Goal: Task Accomplishment & Management: Use online tool/utility

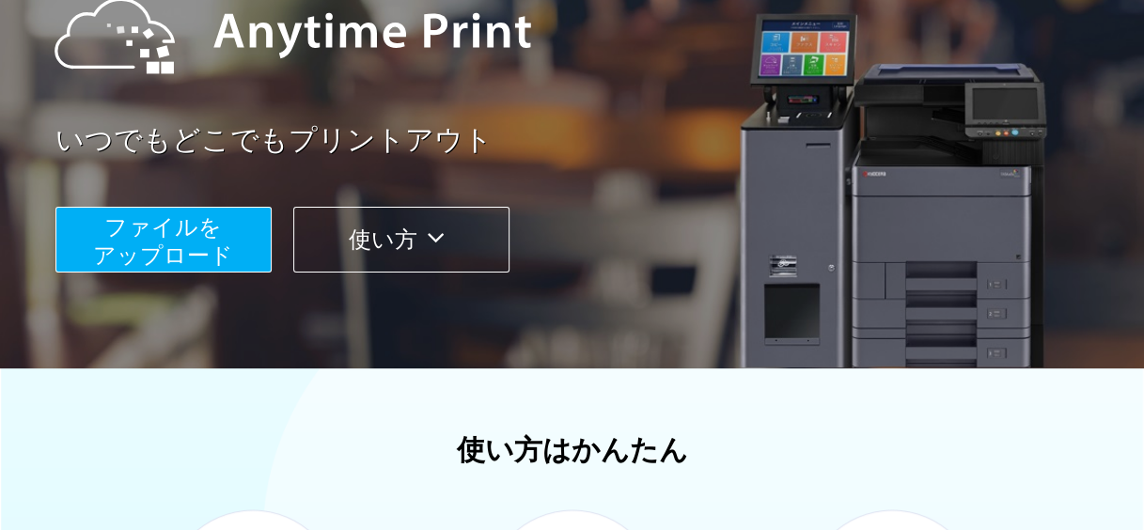
click at [231, 245] on button "ファイルを ​​アップロード" at bounding box center [163, 240] width 216 height 66
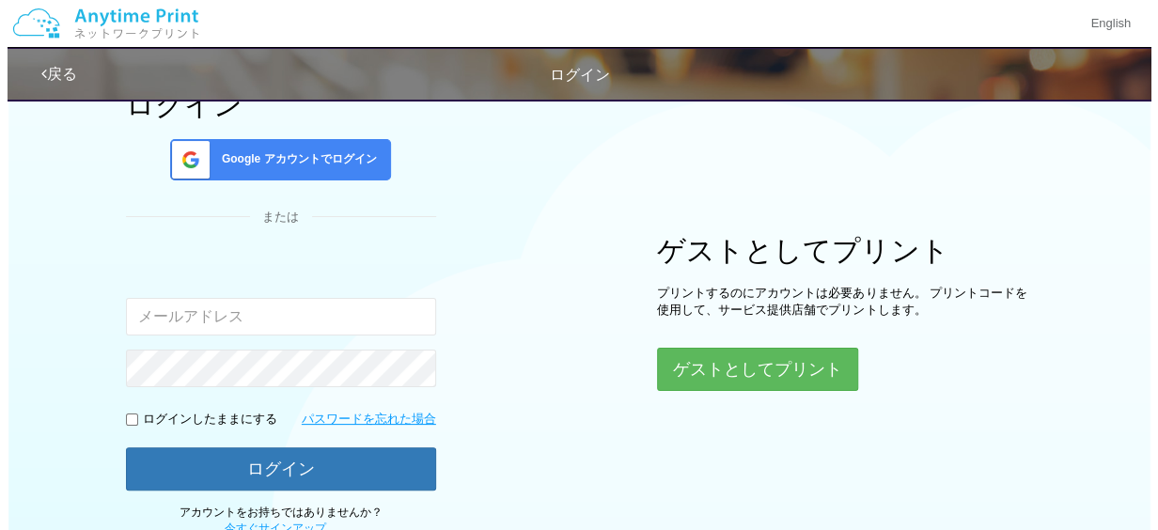
scroll to position [227, 0]
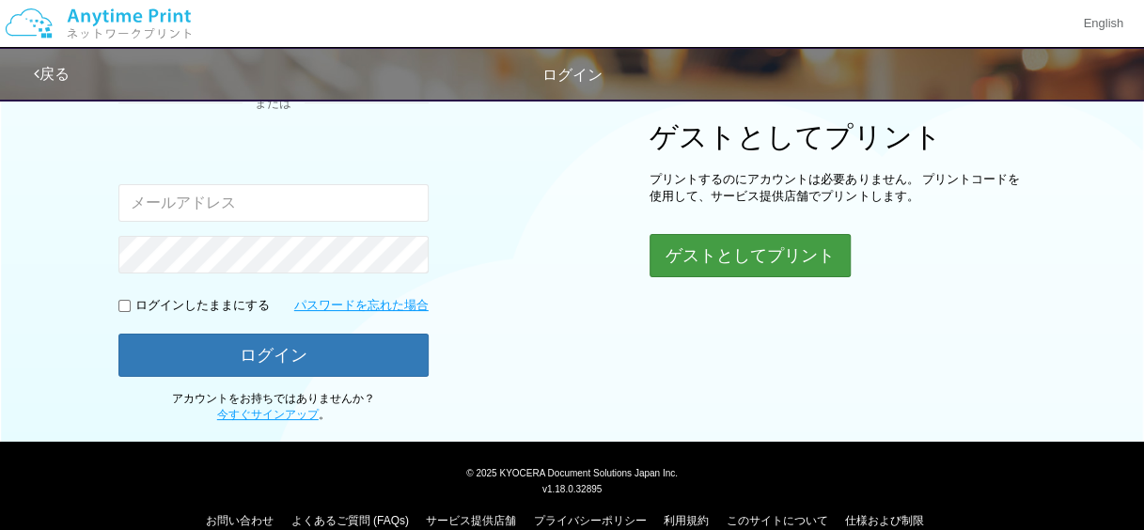
click at [718, 258] on button "ゲストとしてプリント" at bounding box center [750, 255] width 201 height 43
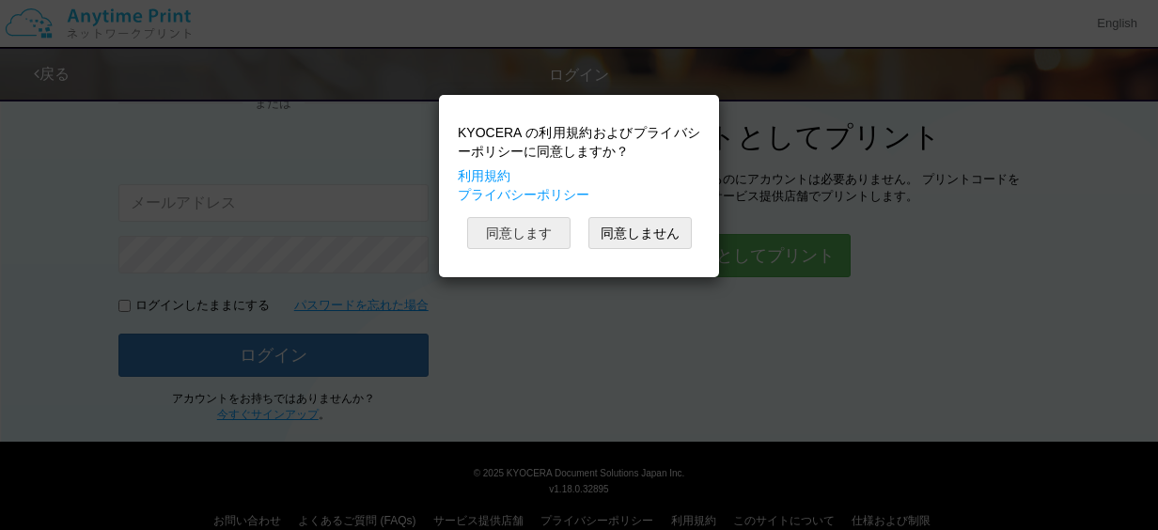
click at [541, 229] on button "同意します" at bounding box center [518, 233] width 103 height 32
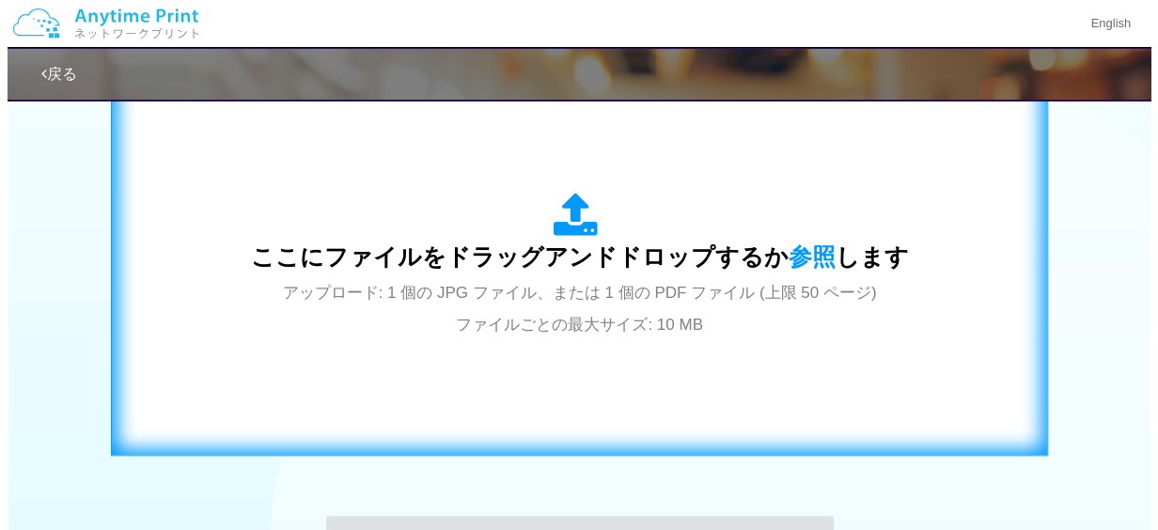
scroll to position [638, 0]
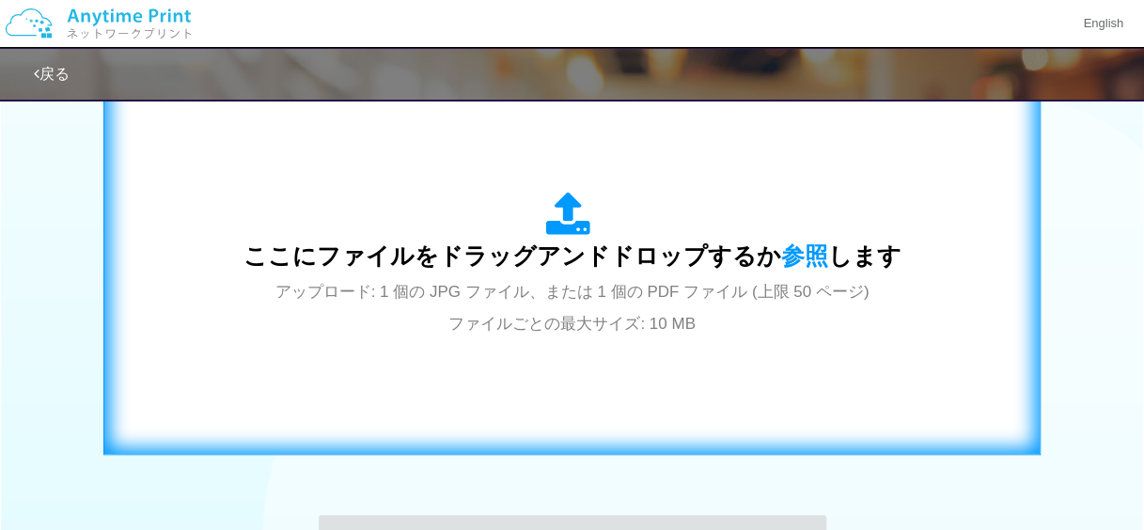
click at [601, 299] on span "アップロード: 1 個の JPG ファイル、または 1 個の PDF ファイル (上限 50 ページ) ファイルごとの最大サイズ: 10 MB" at bounding box center [572, 308] width 594 height 50
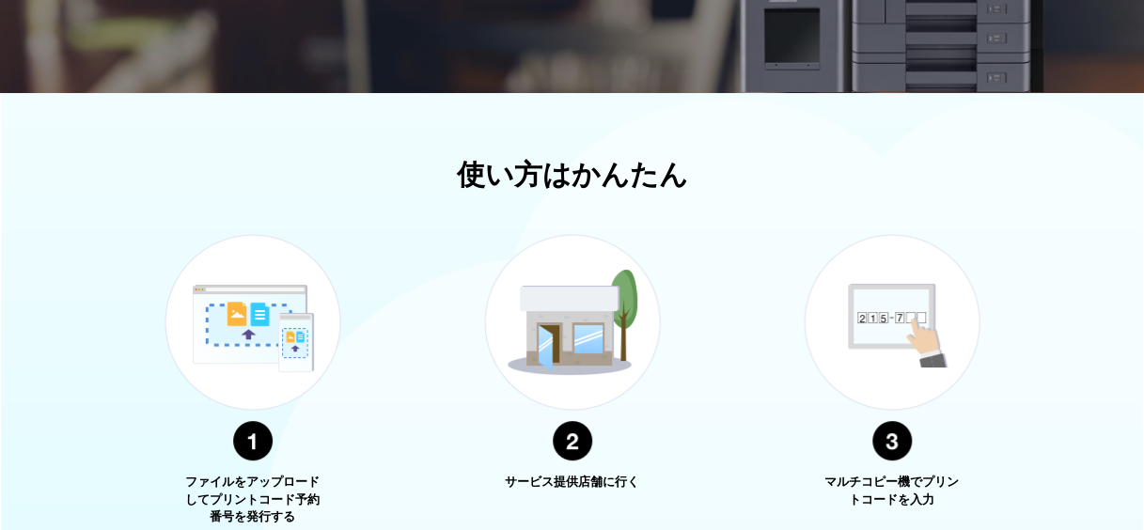
scroll to position [754, 0]
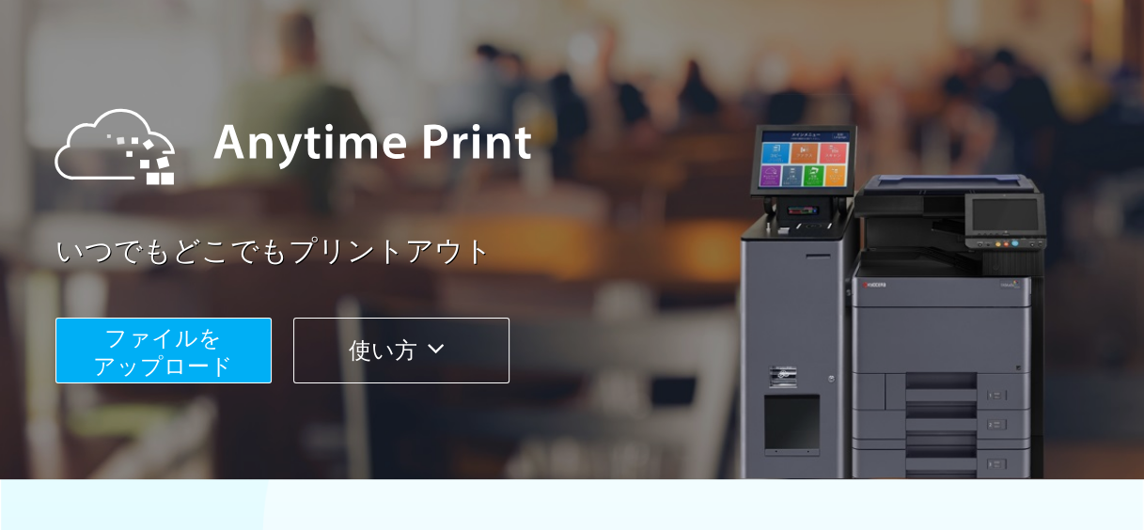
click at [438, 349] on icon at bounding box center [435, 349] width 37 height 28
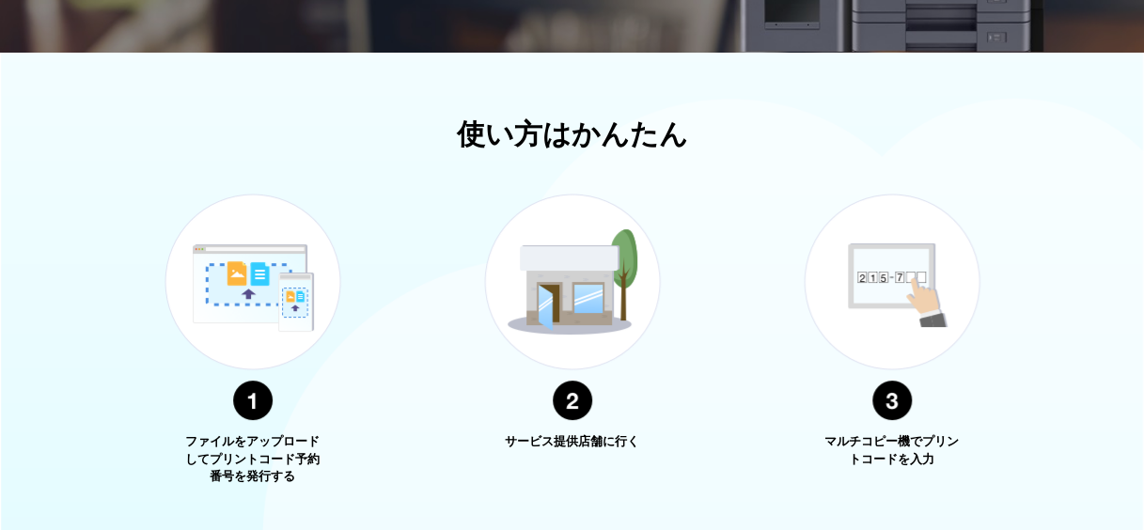
scroll to position [677, 0]
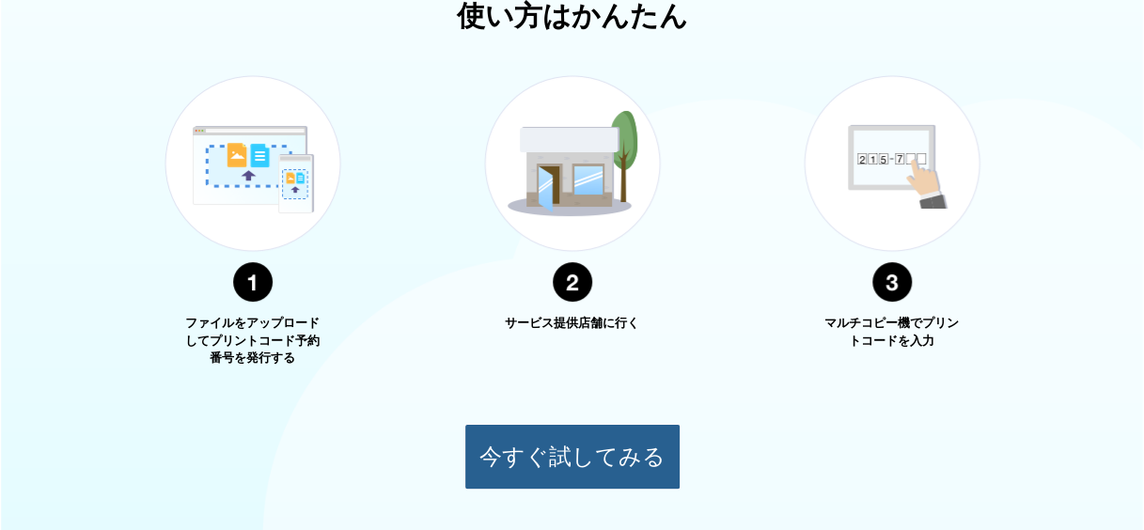
click at [556, 452] on button "今すぐ試してみる" at bounding box center [572, 457] width 216 height 66
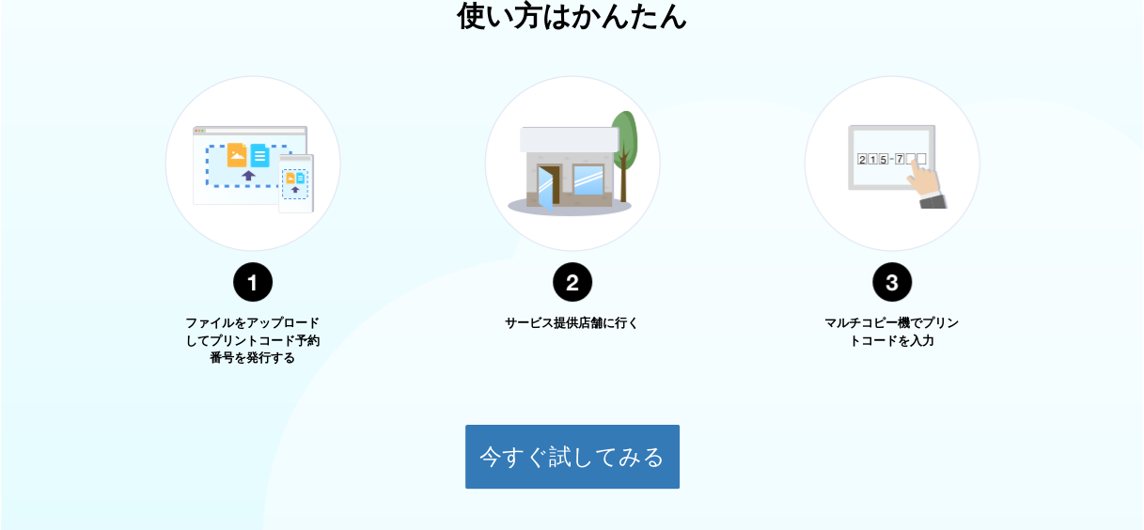
scroll to position [253, 0]
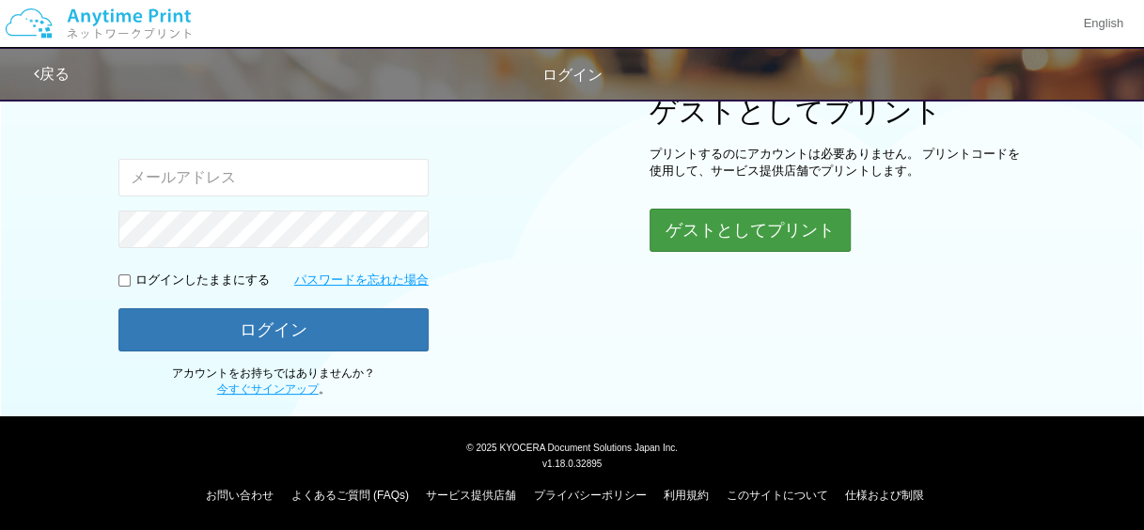
click at [720, 234] on button "ゲストとしてプリント" at bounding box center [750, 230] width 201 height 43
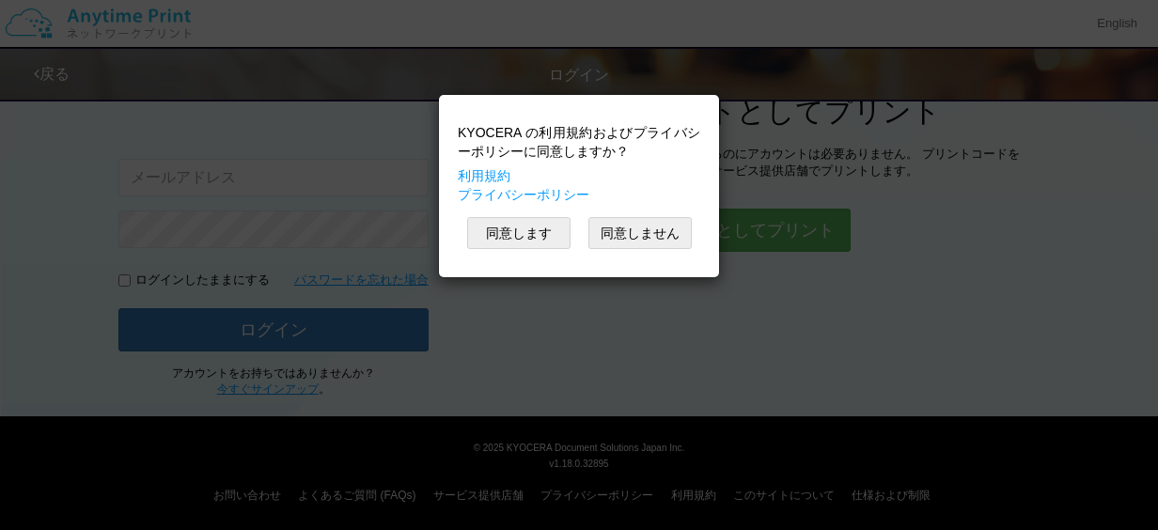
click at [534, 235] on button "同意します" at bounding box center [518, 233] width 103 height 32
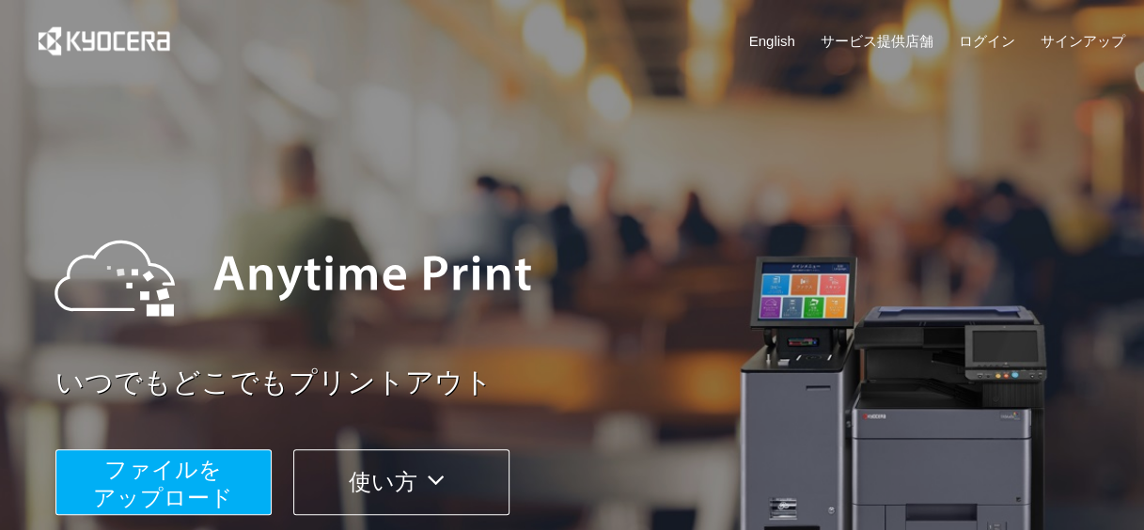
scroll to position [128, 0]
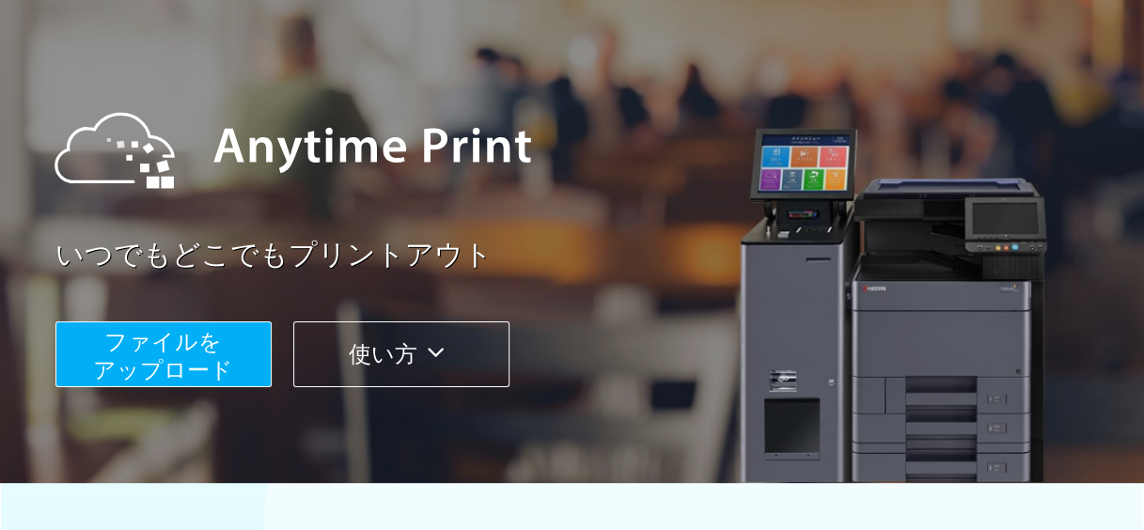
click at [194, 355] on span "ファイルを ​​アップロード" at bounding box center [163, 356] width 140 height 54
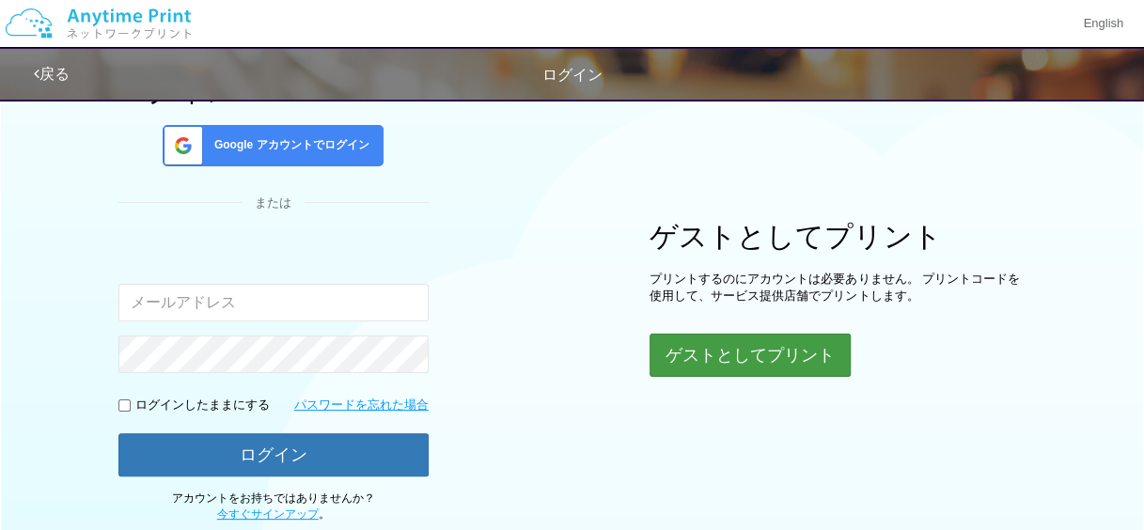
click at [742, 357] on button "ゲストとしてプリント" at bounding box center [750, 355] width 201 height 43
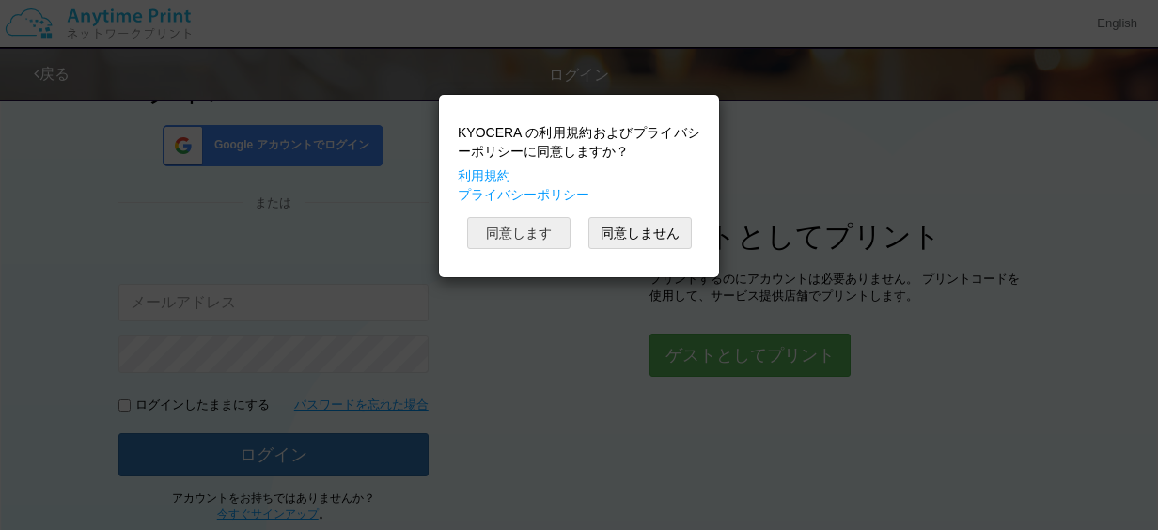
click at [532, 239] on button "同意します" at bounding box center [518, 233] width 103 height 32
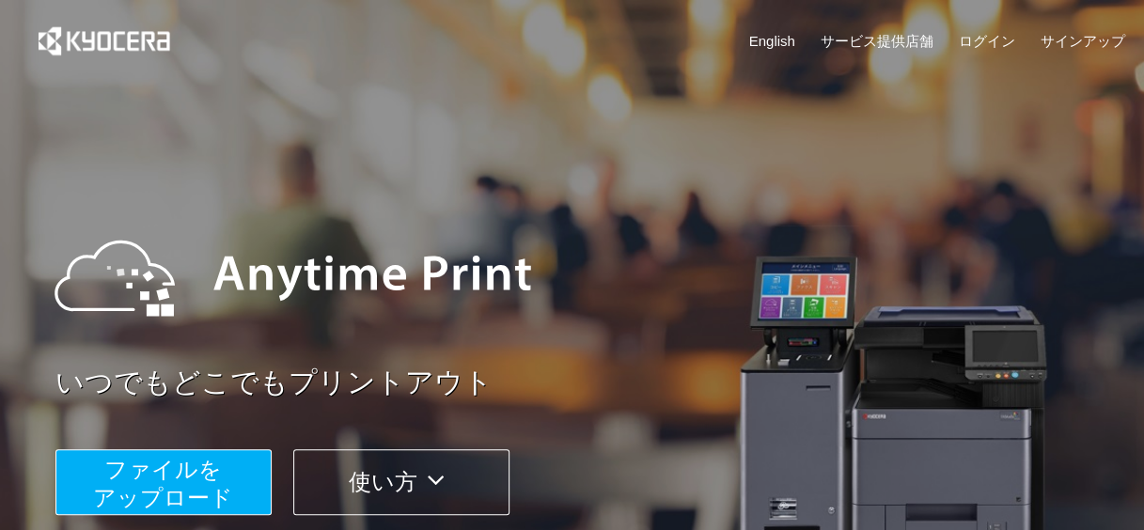
click at [214, 483] on span "ファイルを ​​アップロード" at bounding box center [163, 484] width 140 height 54
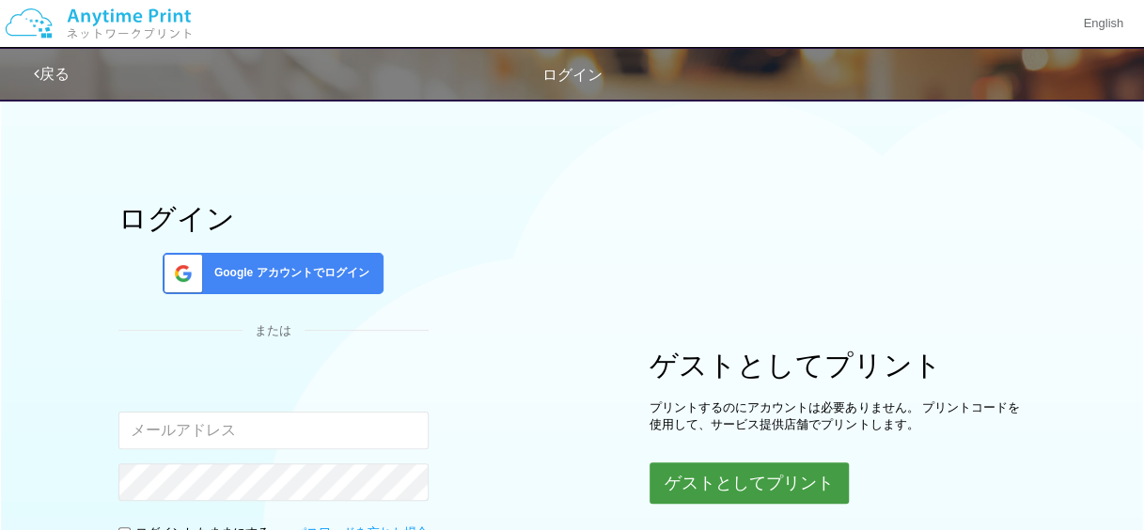
click at [701, 481] on button "ゲストとしてプリント" at bounding box center [749, 482] width 199 height 41
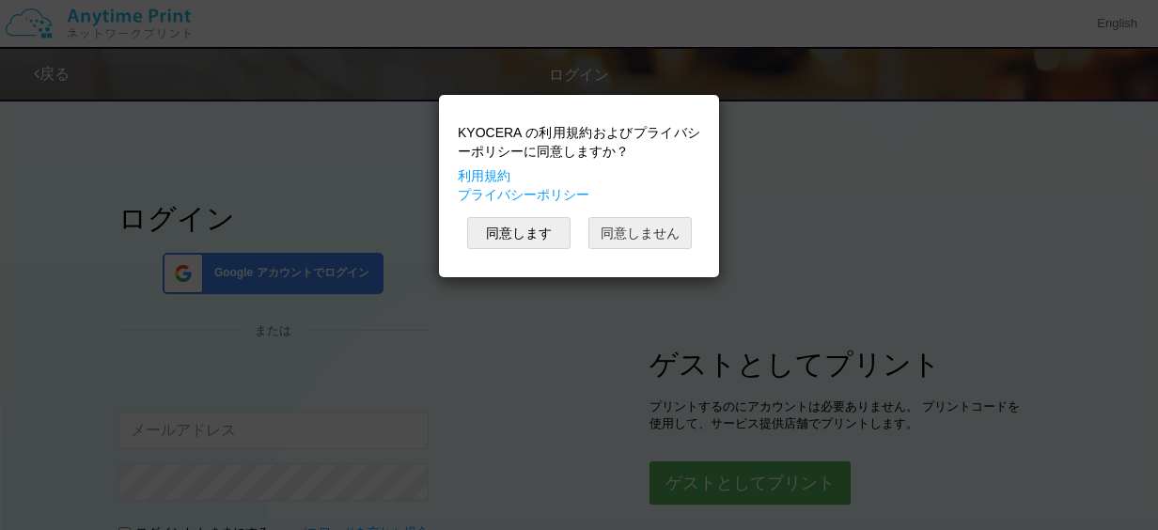
click at [647, 227] on button "同意しません" at bounding box center [639, 233] width 103 height 32
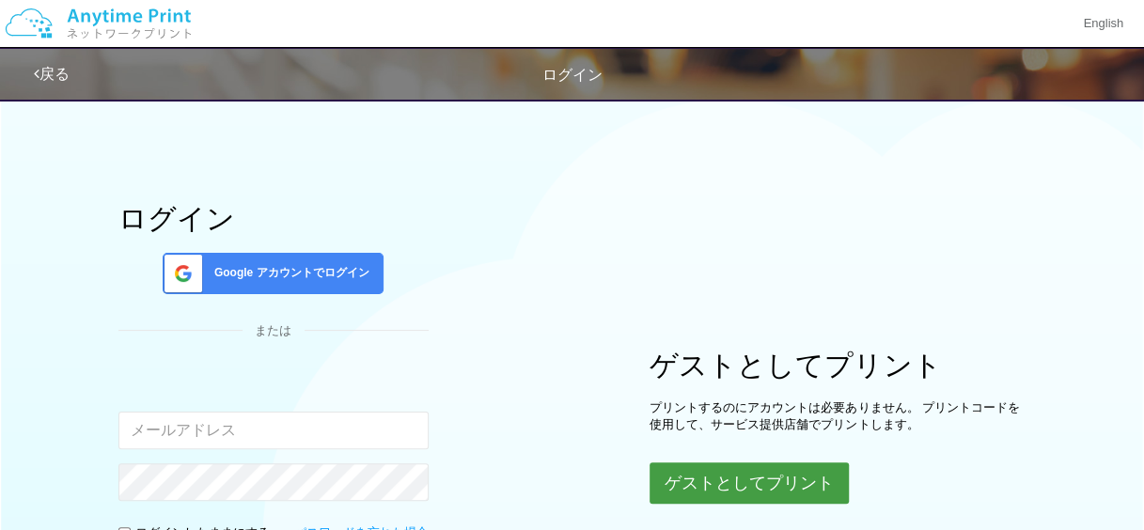
click at [697, 476] on button "ゲストとしてプリント" at bounding box center [749, 482] width 199 height 41
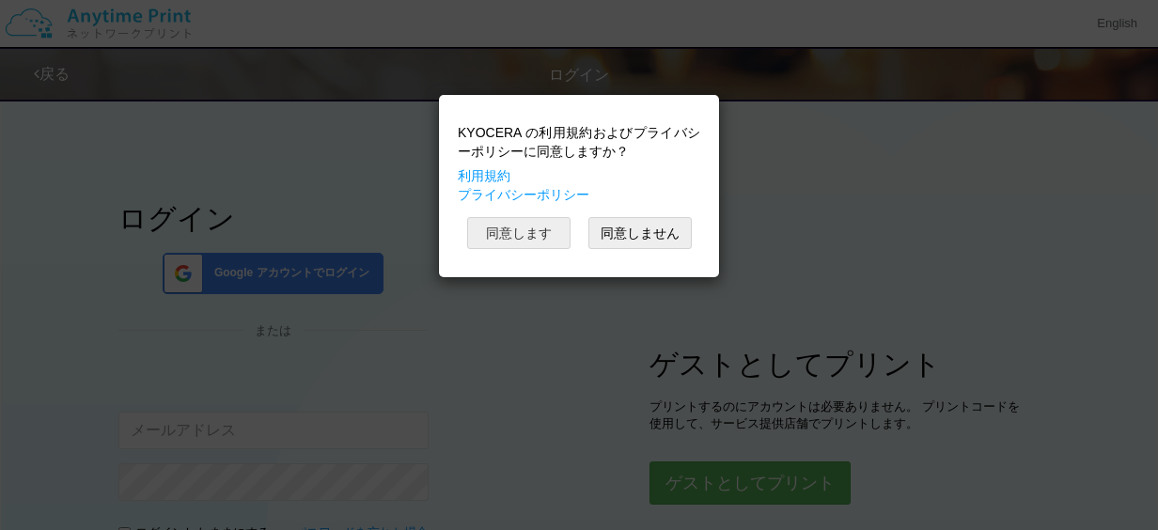
click at [548, 234] on button "同意します" at bounding box center [518, 233] width 103 height 32
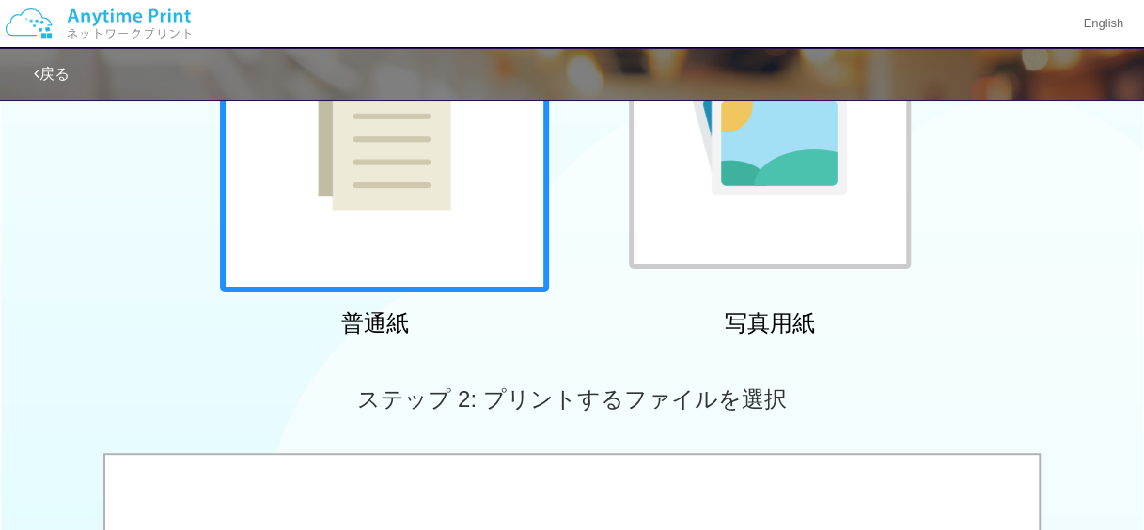
click at [494, 244] on div at bounding box center [384, 127] width 329 height 329
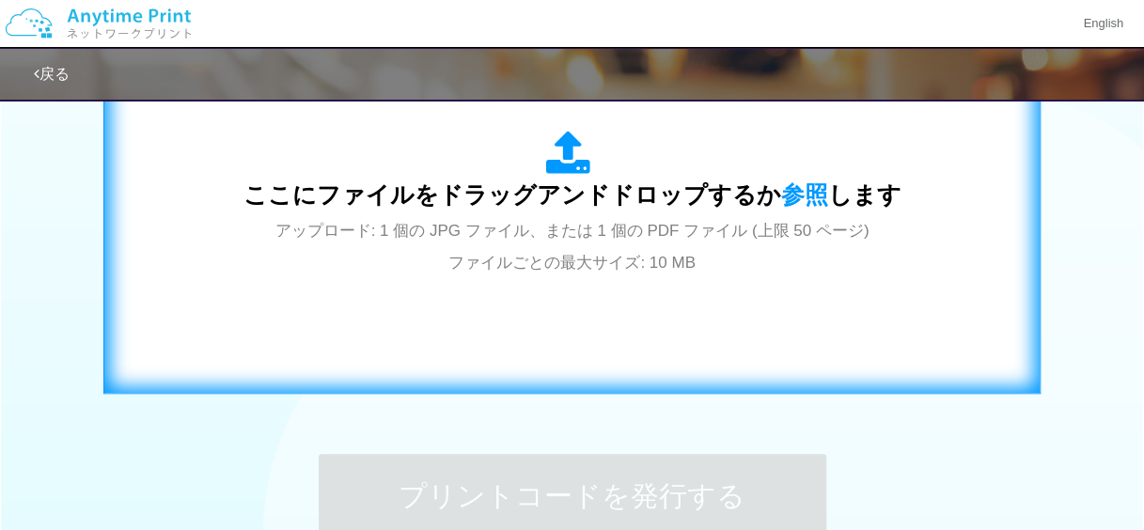
scroll to position [700, 0]
click at [622, 317] on div "ここにファイルをドラッグアンドドロップするか 参照 します アップロード: 1 個の JPG ファイル、または 1 個の PDF ファイル (上限 50 ペー…" at bounding box center [572, 203] width 898 height 340
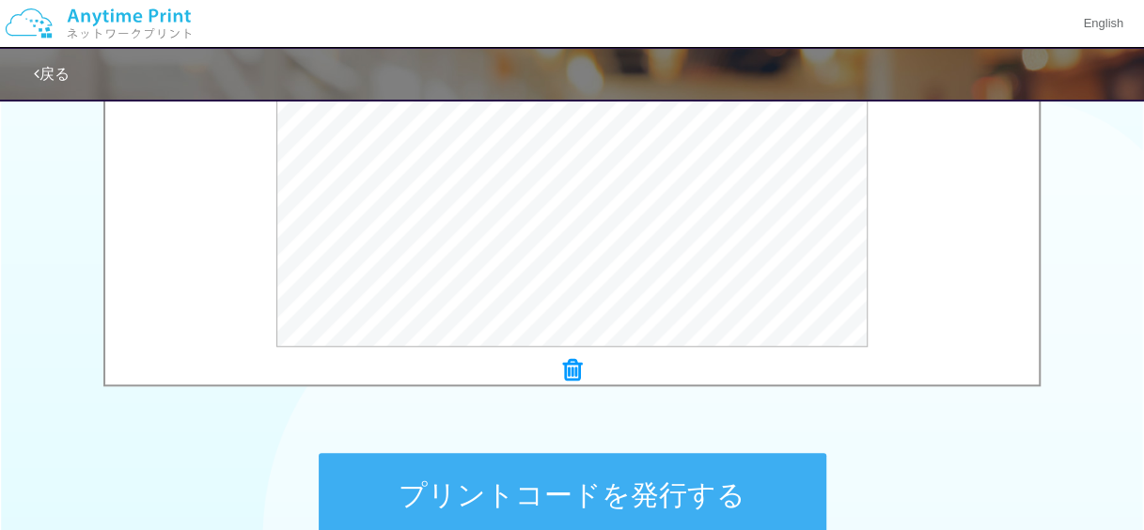
scroll to position [899, 0]
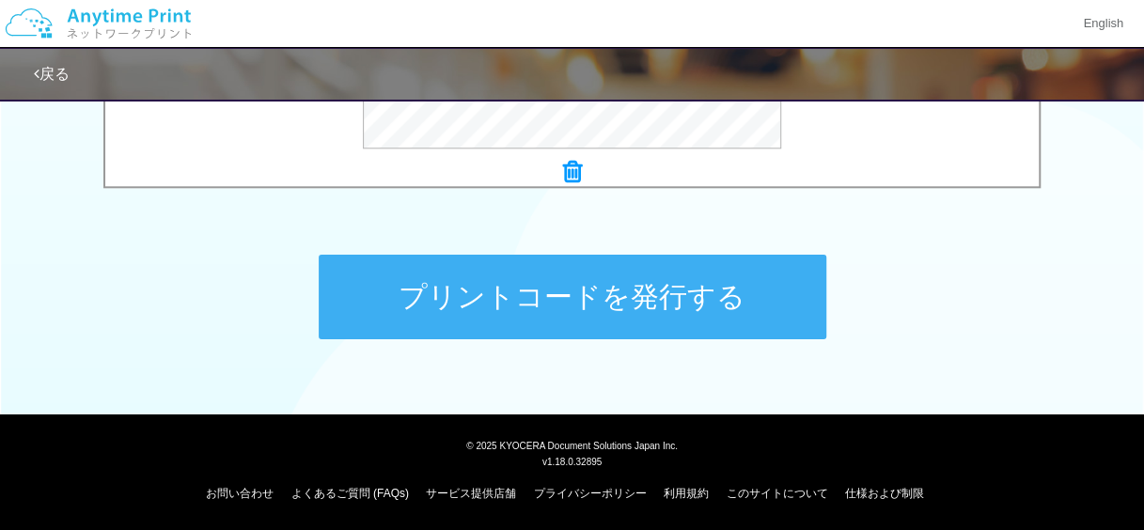
click at [725, 299] on button "プリントコードを発行する" at bounding box center [573, 297] width 508 height 85
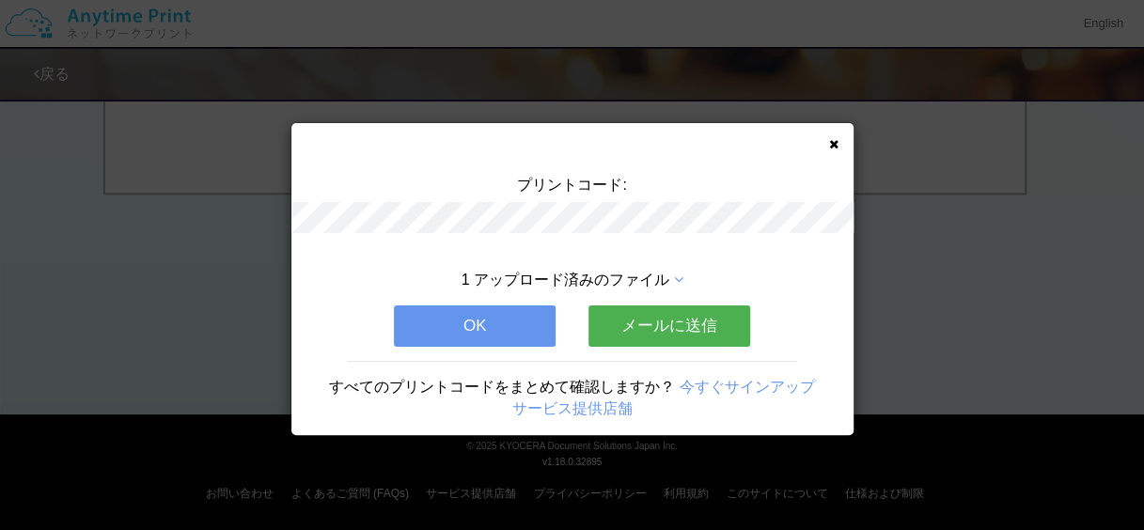
scroll to position [0, 0]
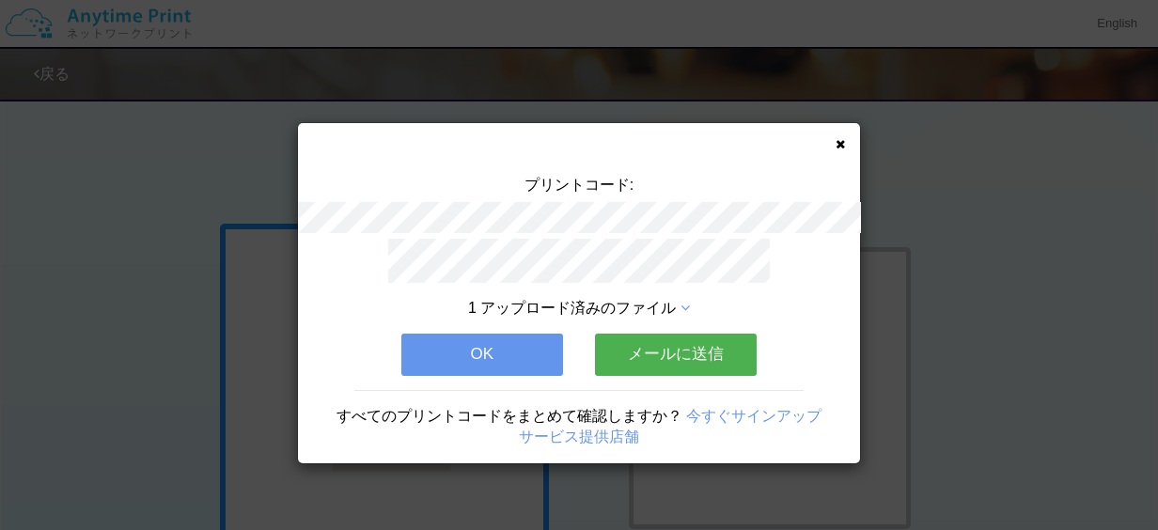
click at [644, 300] on span "1 アップロード済みのファイル" at bounding box center [572, 308] width 208 height 16
click at [682, 301] on icon at bounding box center [685, 308] width 9 height 15
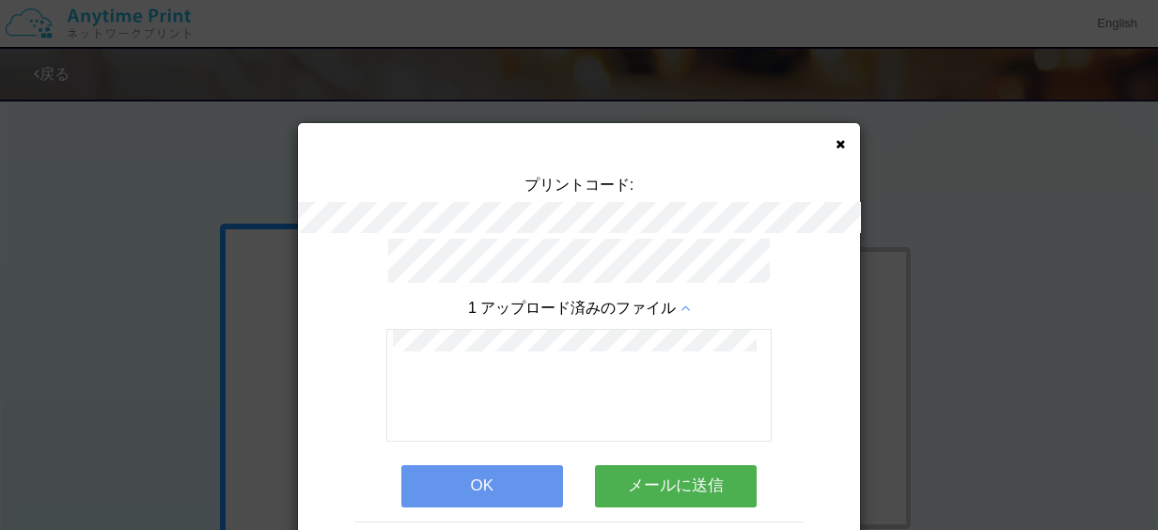
click at [523, 489] on button "OK" at bounding box center [482, 485] width 162 height 41
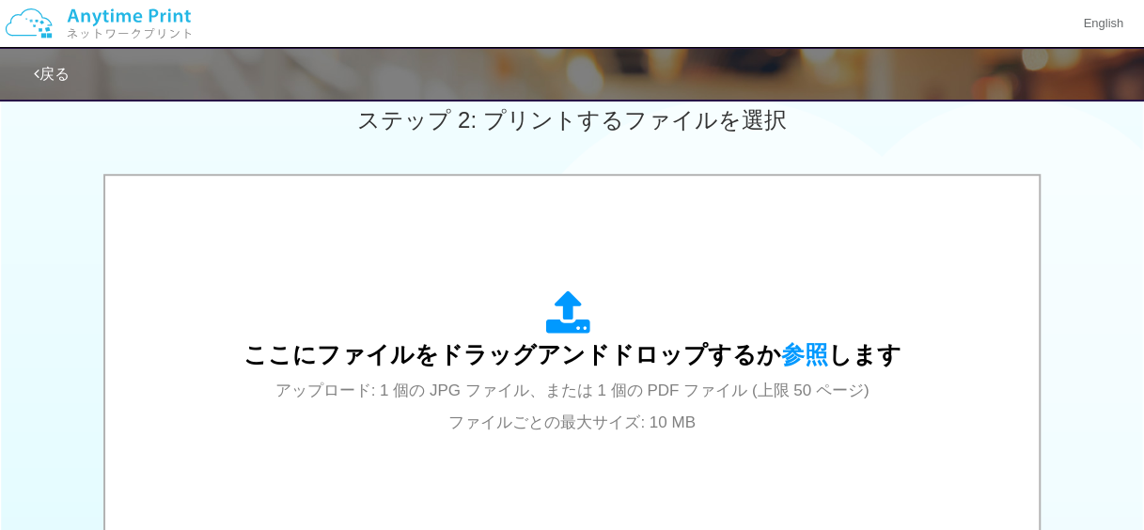
scroll to position [621, 0]
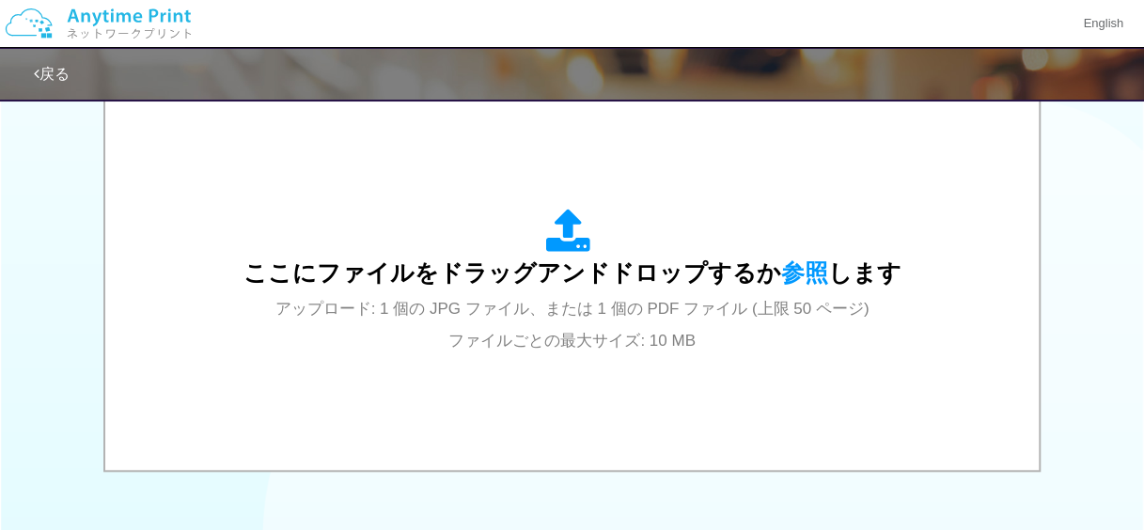
click at [692, 274] on span "ここにファイルをドラッグアンドドロップするか 参照 します" at bounding box center [572, 272] width 658 height 26
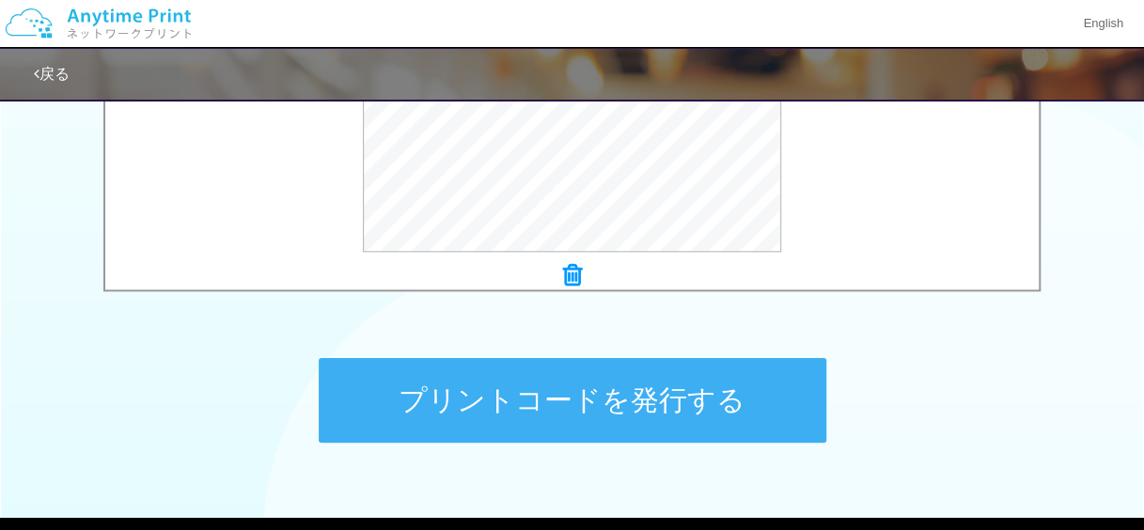
scroll to position [823, 0]
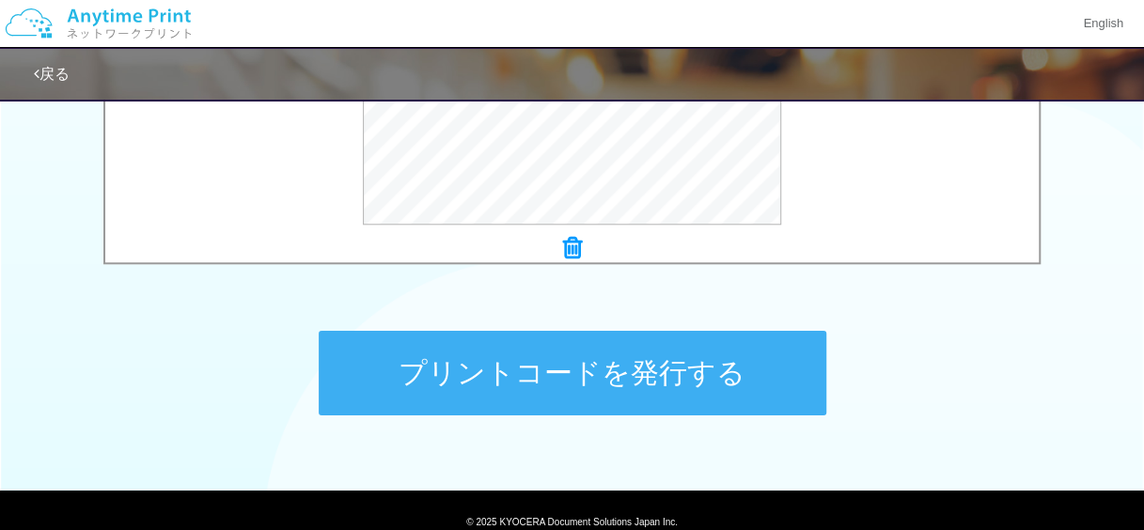
click at [662, 361] on button "プリントコードを発行する" at bounding box center [573, 373] width 508 height 85
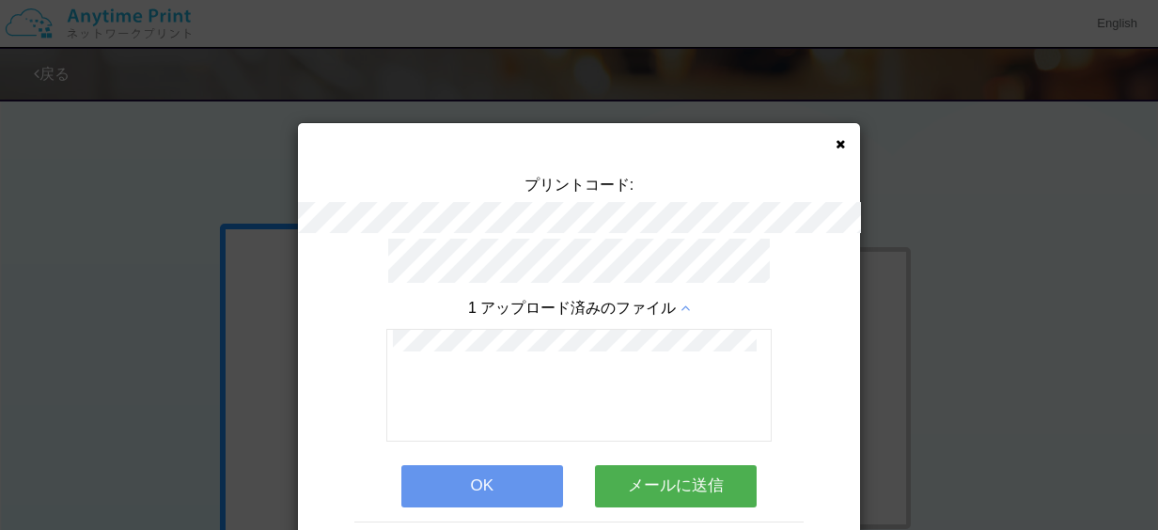
click at [681, 305] on icon at bounding box center [685, 308] width 9 height 15
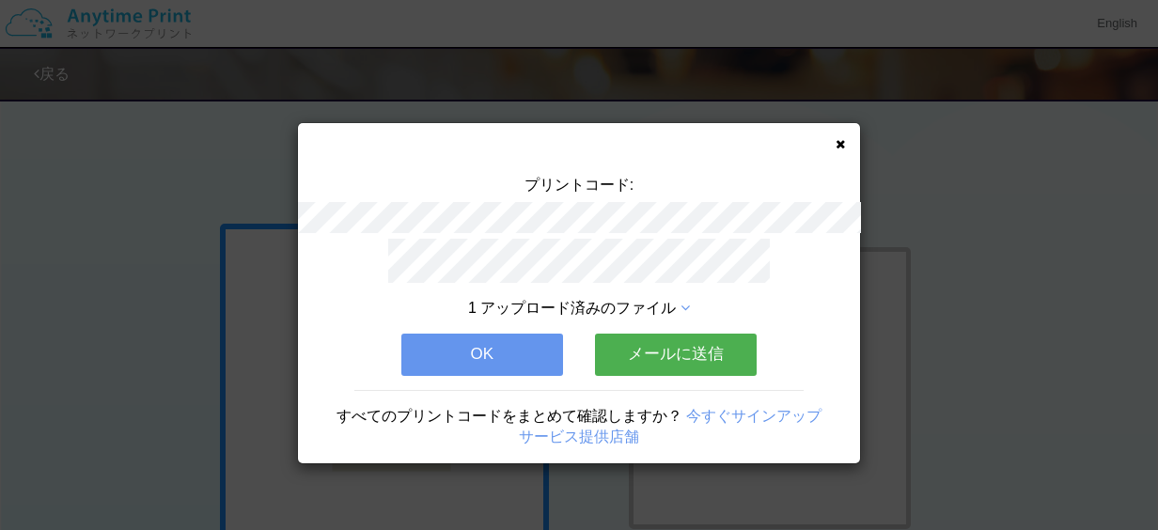
click at [680, 304] on div "1 アップロード済みのファイル" at bounding box center [580, 309] width 394 height 22
click at [758, 409] on link "今すぐサインアップ" at bounding box center [753, 416] width 135 height 16
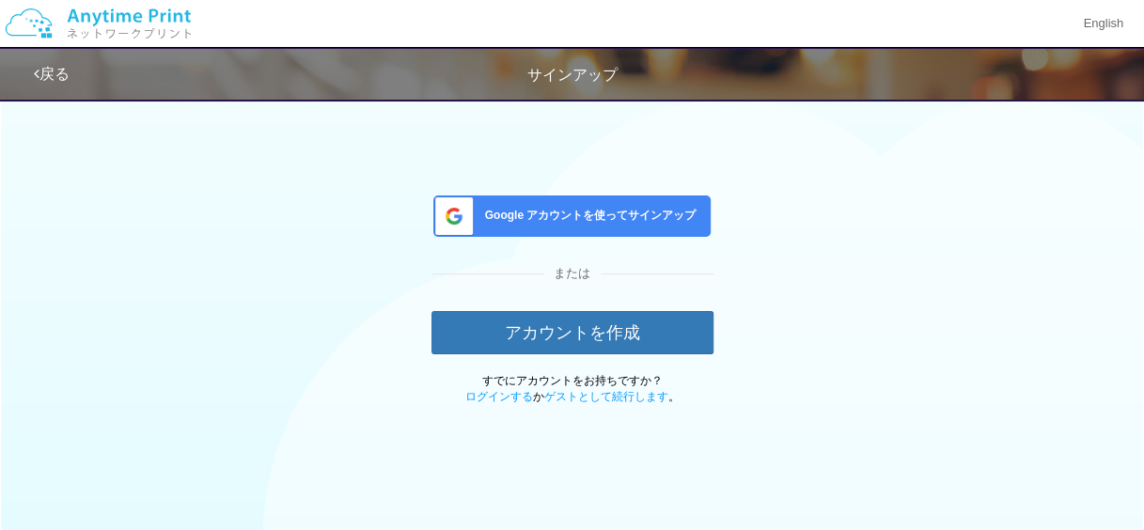
click at [666, 214] on span "Google アカウントを使ってサインアップ" at bounding box center [587, 216] width 219 height 16
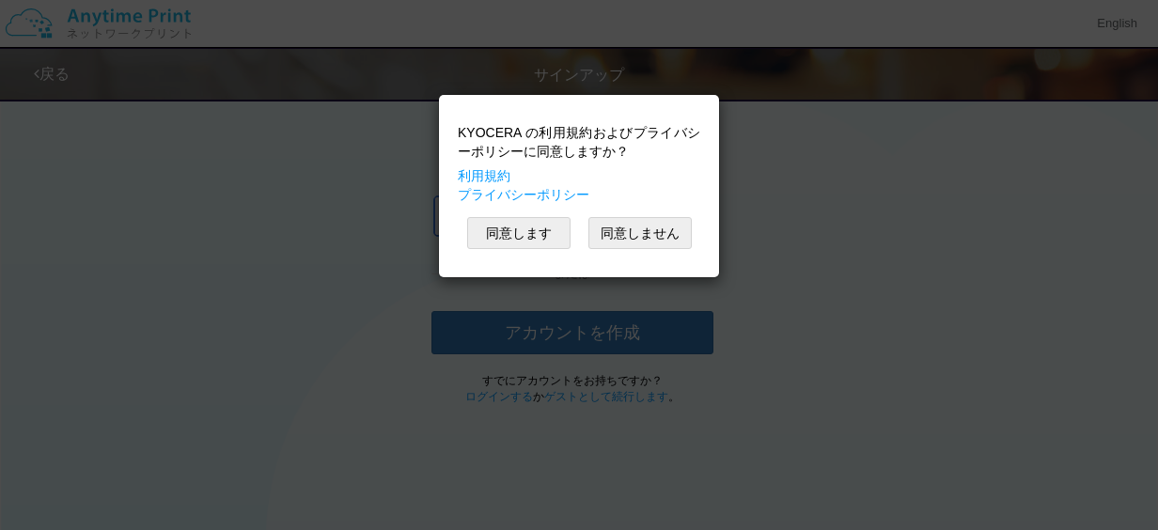
click at [538, 229] on button "同意します" at bounding box center [518, 233] width 103 height 32
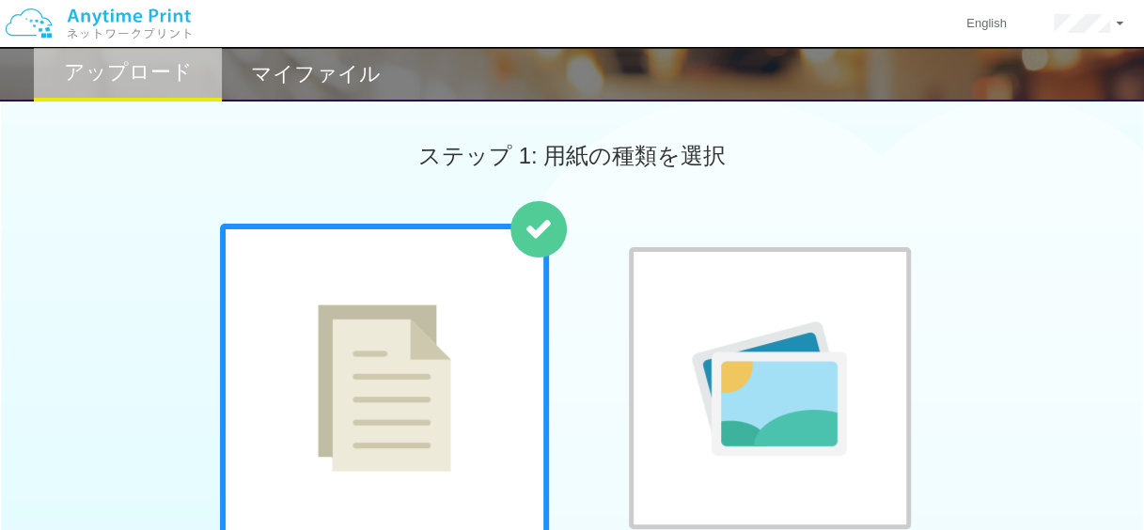
click at [340, 66] on h2 "マイファイル" at bounding box center [316, 74] width 130 height 23
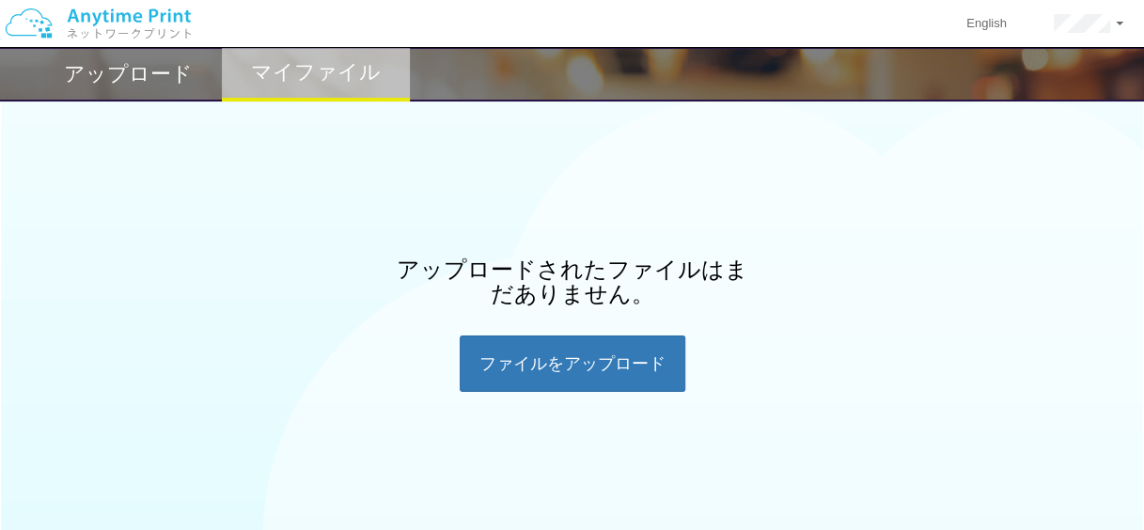
click at [639, 325] on div "アップロードされたファイルはまだありません。 ファイルを​​アップロード" at bounding box center [572, 325] width 357 height 134
click at [152, 81] on h2 "アップロード" at bounding box center [128, 74] width 129 height 23
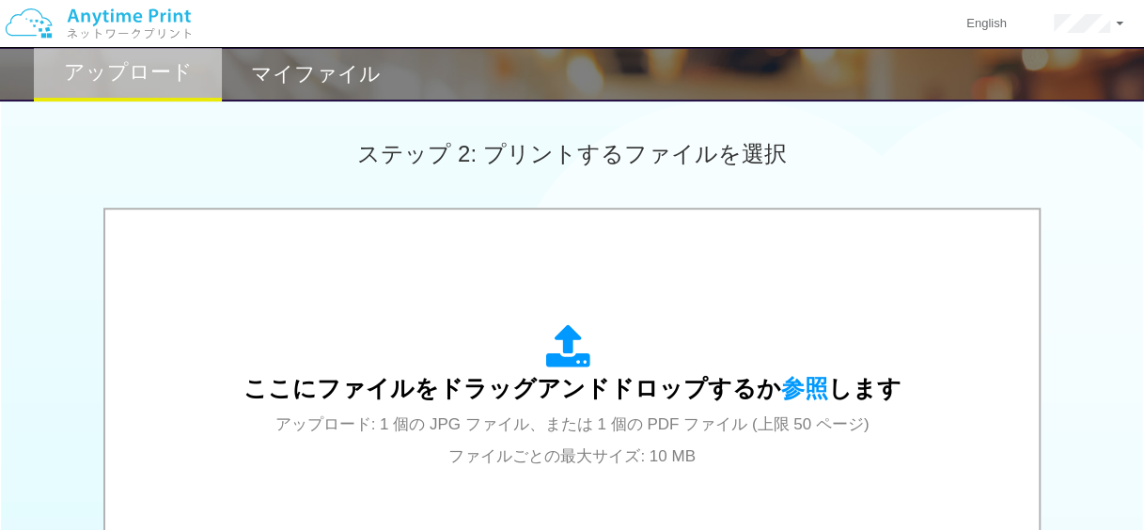
scroll to position [519, 0]
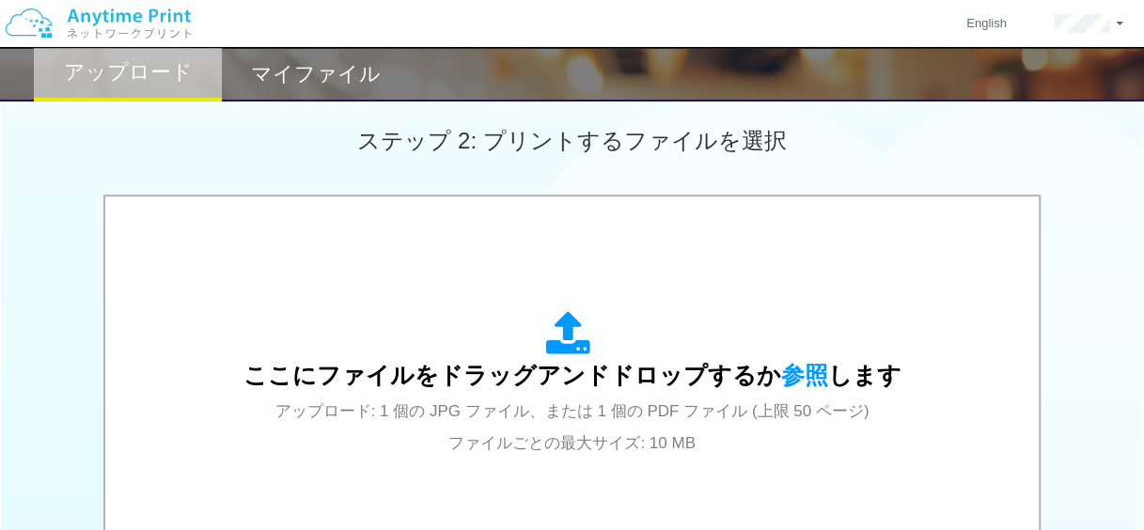
click at [588, 357] on icon at bounding box center [572, 334] width 53 height 47
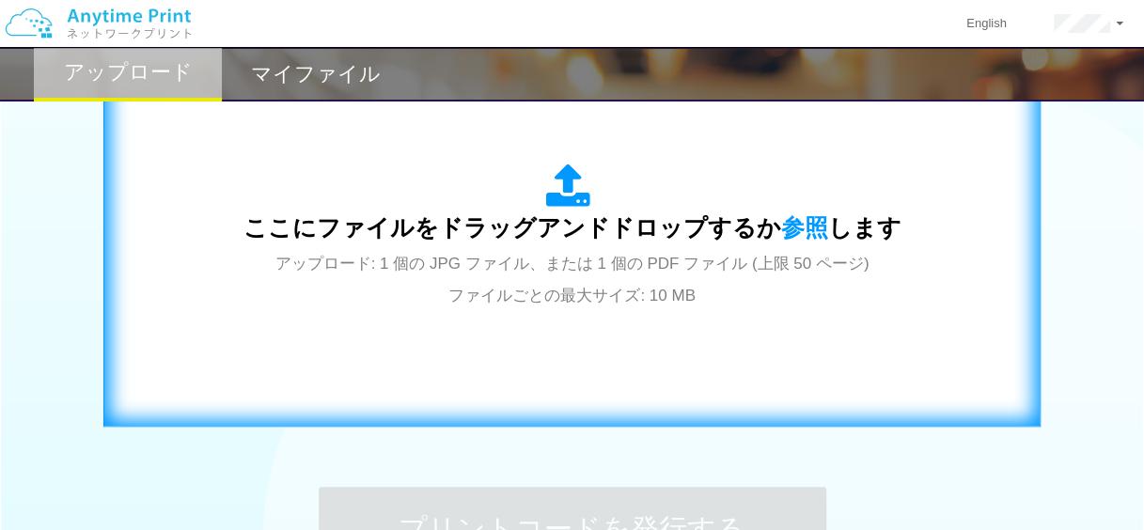
scroll to position [666, 0]
click at [677, 226] on span "ここにファイルをドラッグアンドドロップするか 参照 します" at bounding box center [572, 228] width 658 height 26
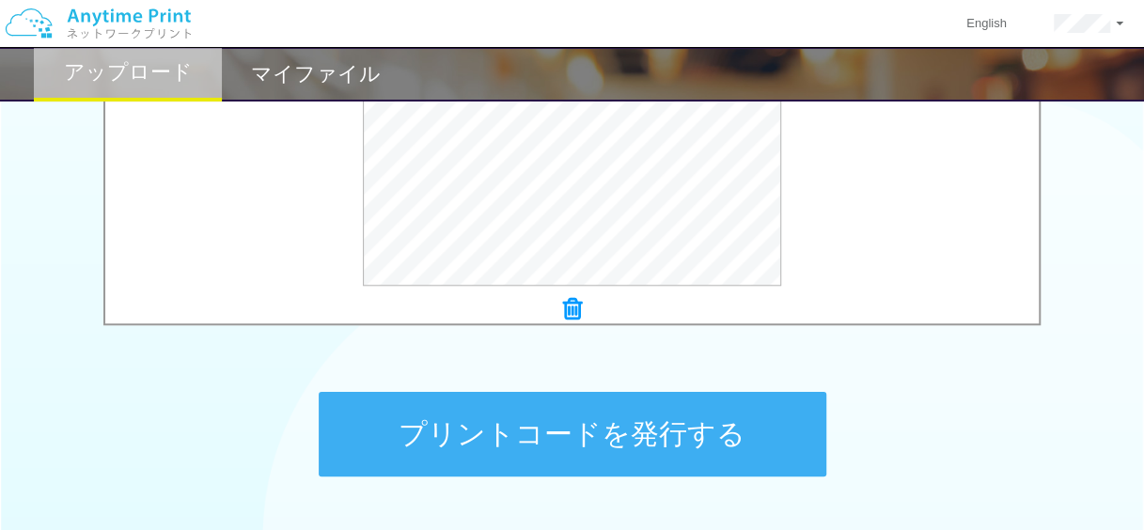
scroll to position [899, 0]
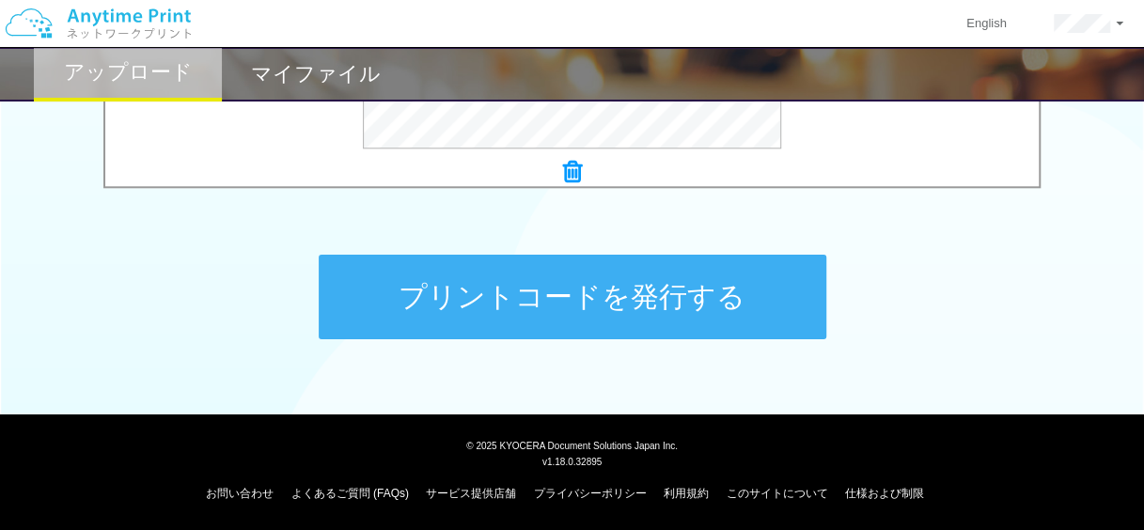
click at [709, 291] on button "プリントコードを発行する" at bounding box center [573, 297] width 508 height 85
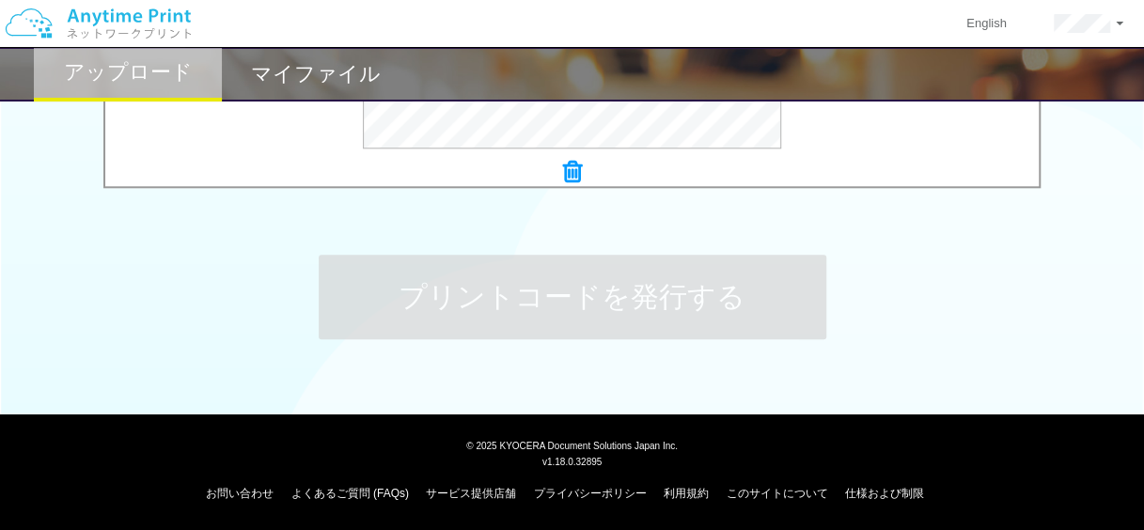
scroll to position [0, 0]
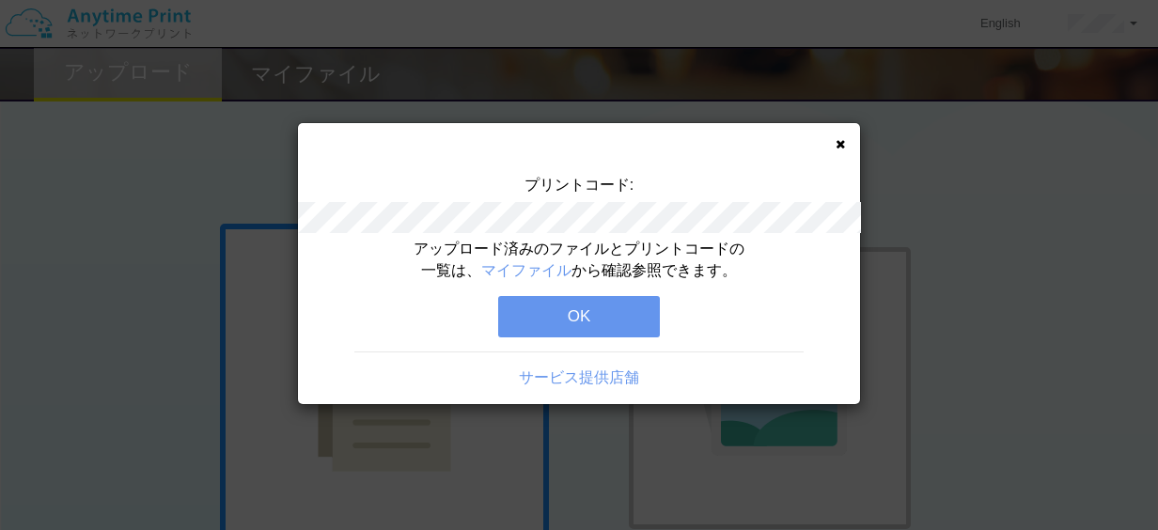
click at [627, 316] on button "OK" at bounding box center [579, 316] width 162 height 41
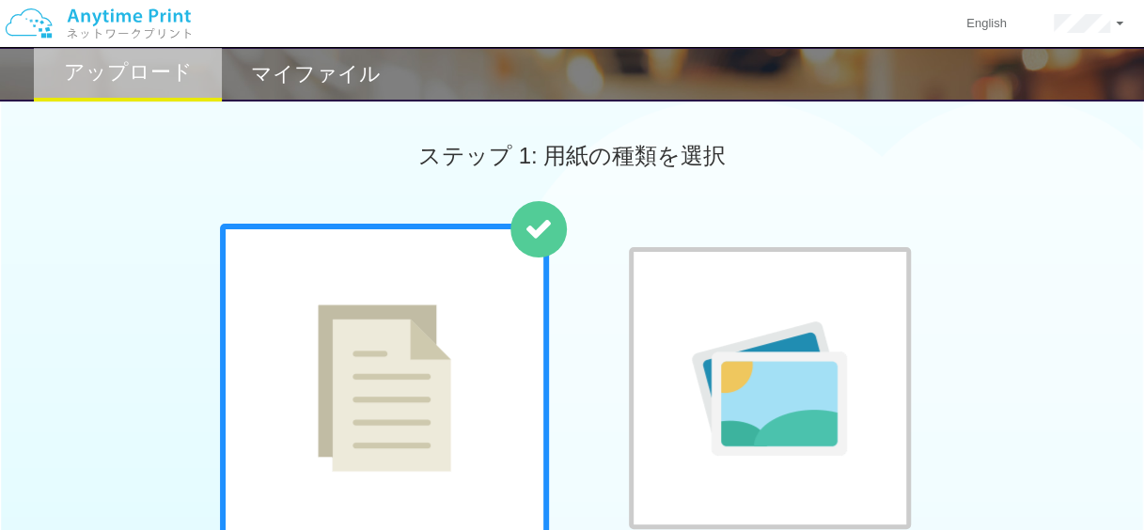
click at [338, 77] on h2 "マイファイル" at bounding box center [316, 74] width 130 height 23
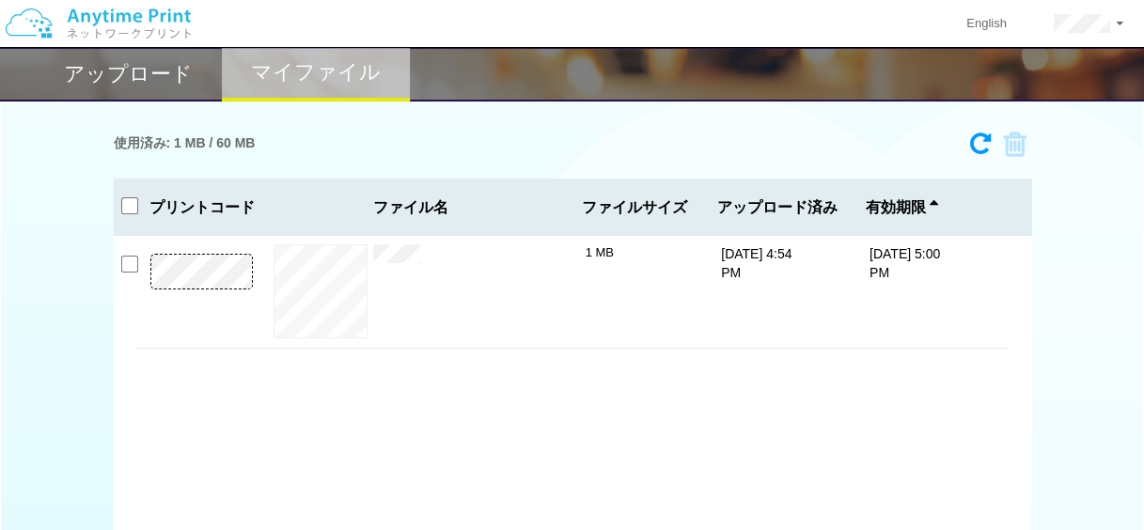
click at [169, 90] on div "アップロード" at bounding box center [128, 74] width 188 height 55
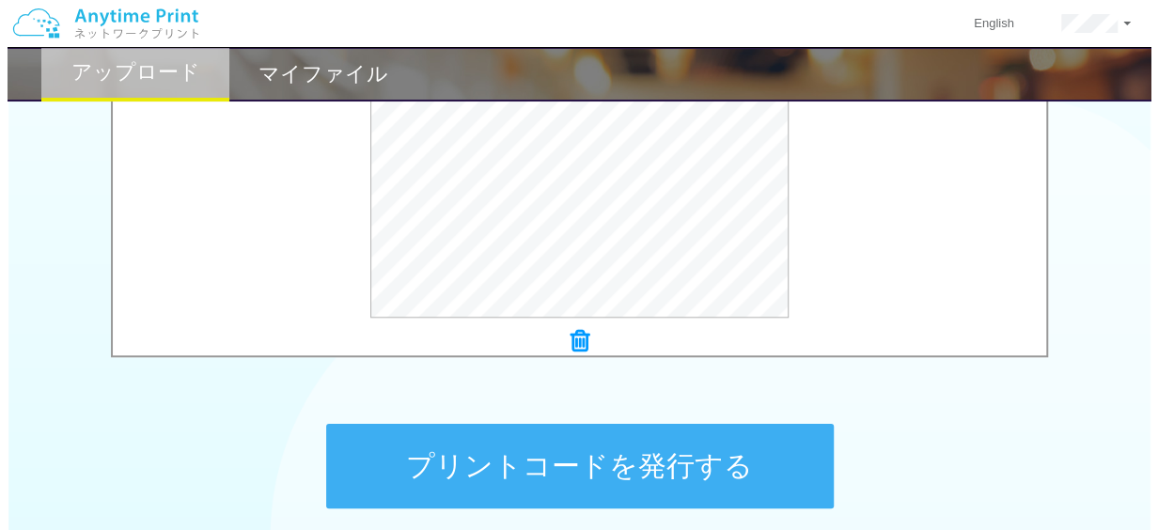
scroll to position [729, 0]
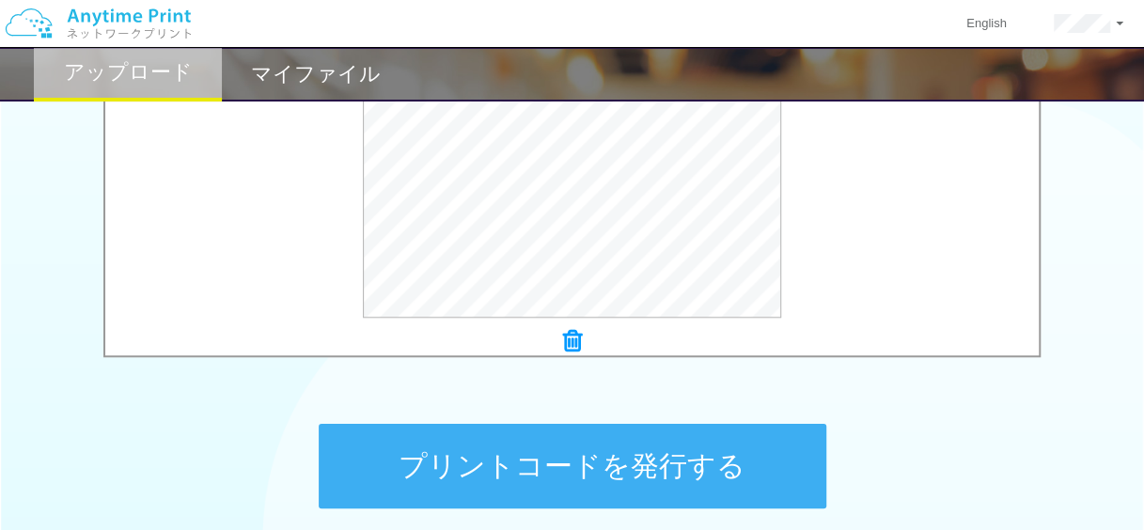
click at [0, 0] on button "プレビュー" at bounding box center [0, 0] width 0 height 0
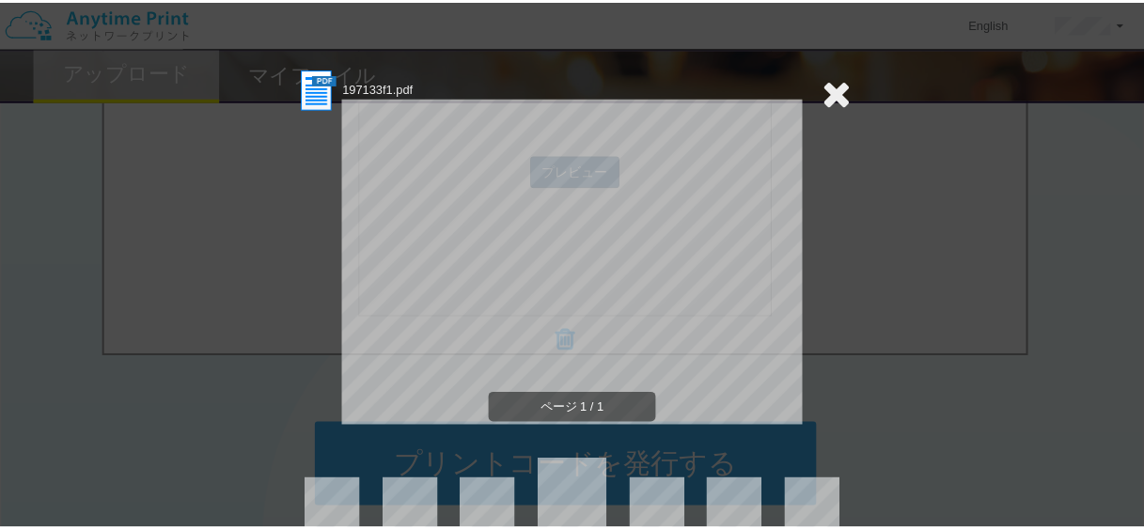
scroll to position [57, 0]
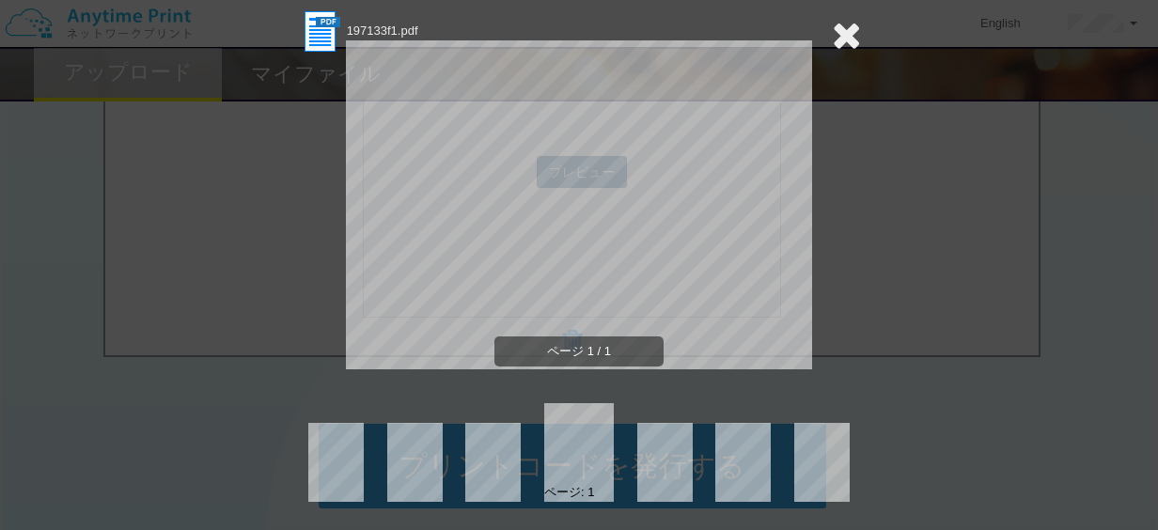
click at [832, 34] on icon at bounding box center [846, 35] width 29 height 38
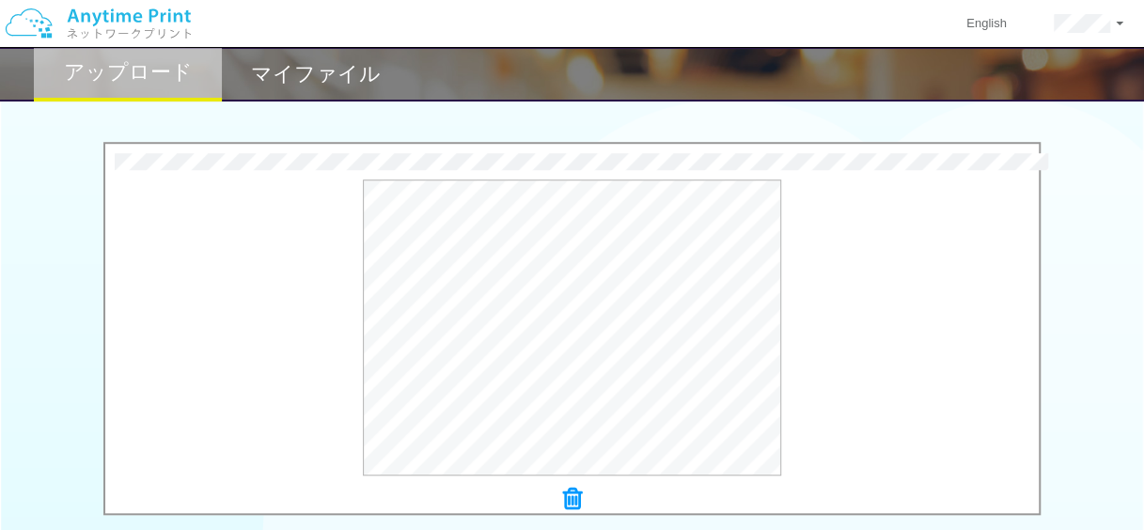
scroll to position [571, 0]
click at [579, 499] on icon at bounding box center [572, 500] width 19 height 24
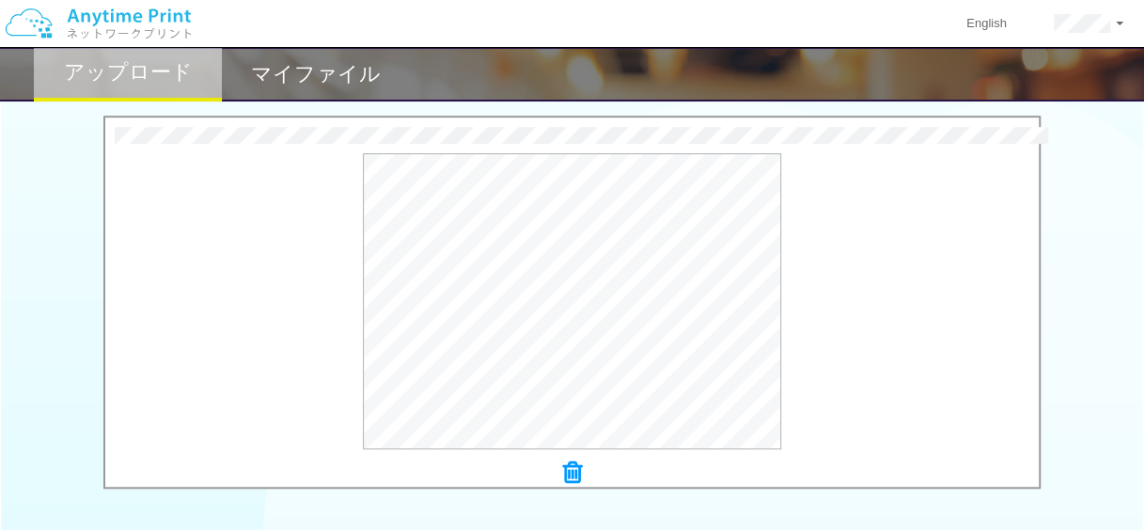
scroll to position [780, 0]
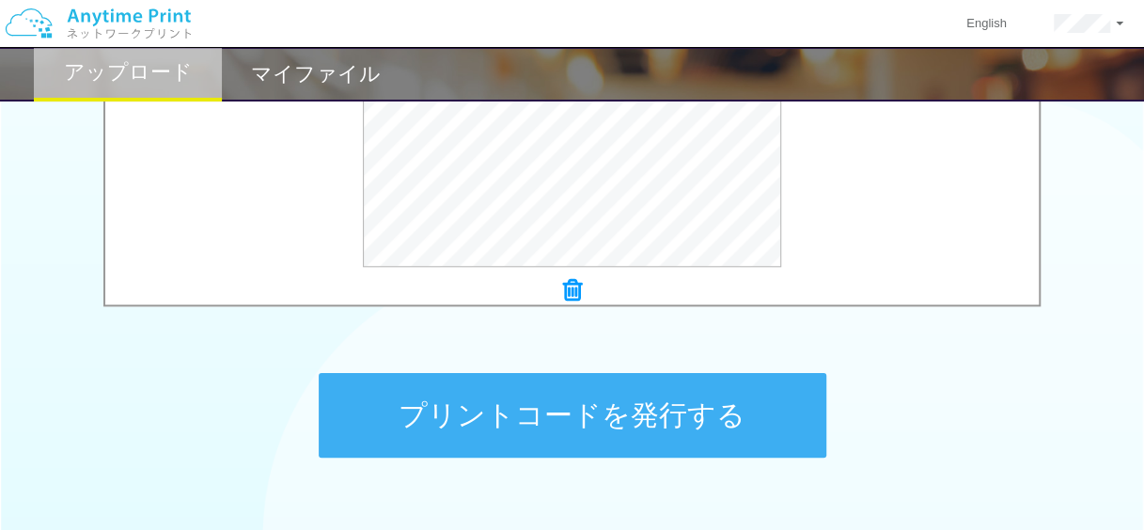
click at [677, 414] on button "プリントコードを発行する" at bounding box center [573, 415] width 508 height 85
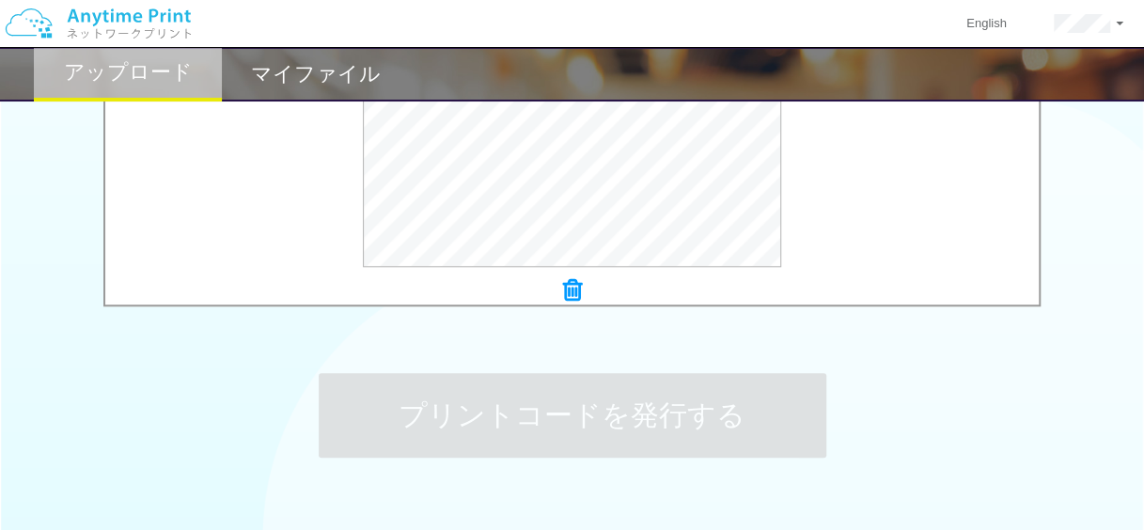
scroll to position [0, 0]
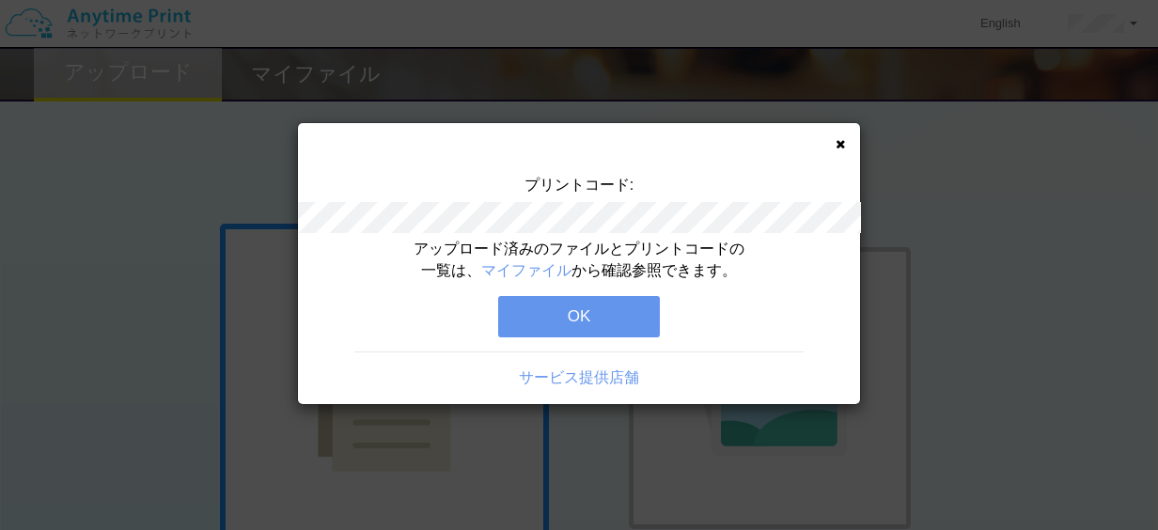
click at [630, 312] on button "OK" at bounding box center [579, 316] width 162 height 41
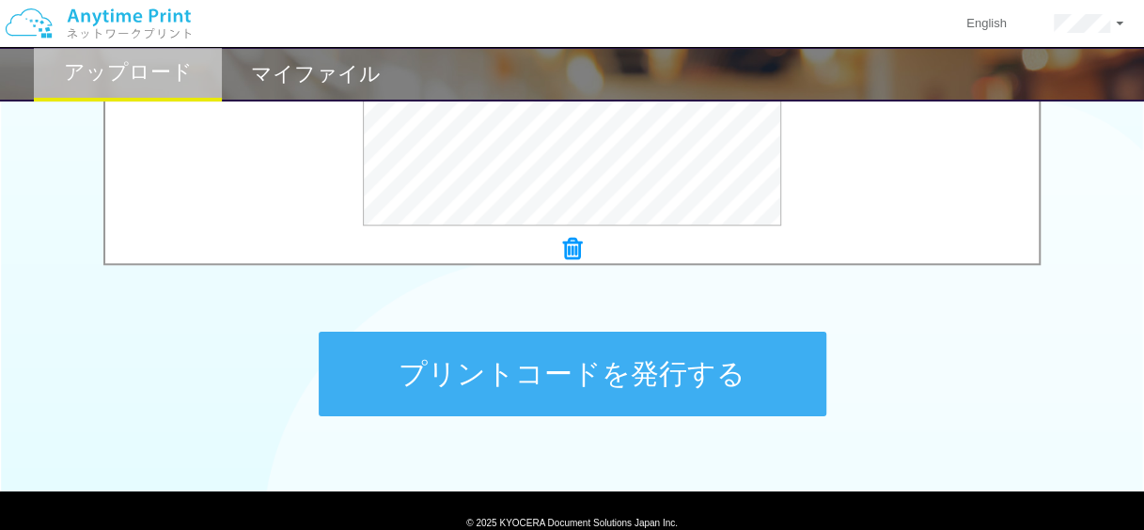
scroll to position [826, 0]
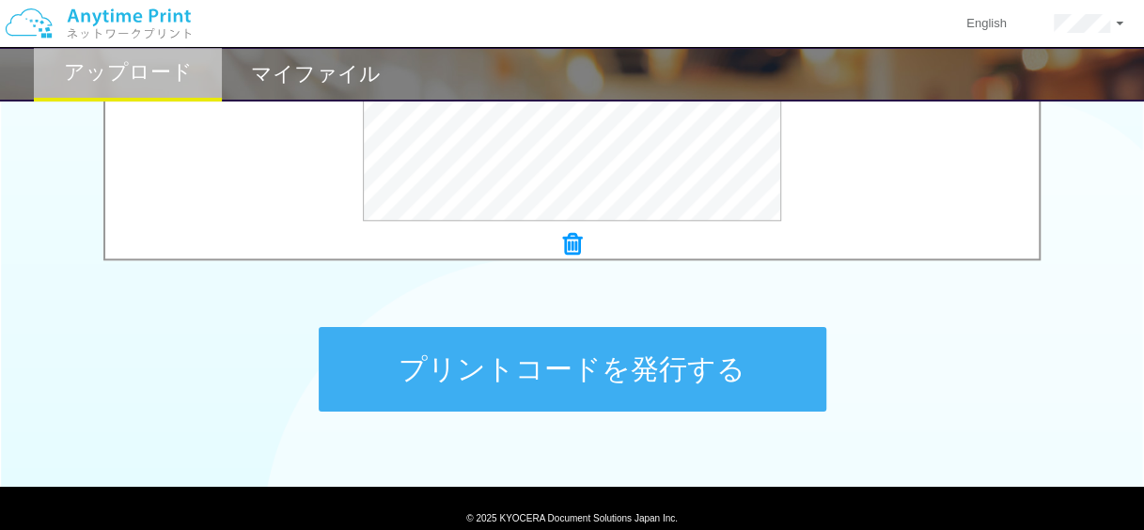
click at [714, 353] on button "プリントコードを発行する" at bounding box center [573, 369] width 508 height 85
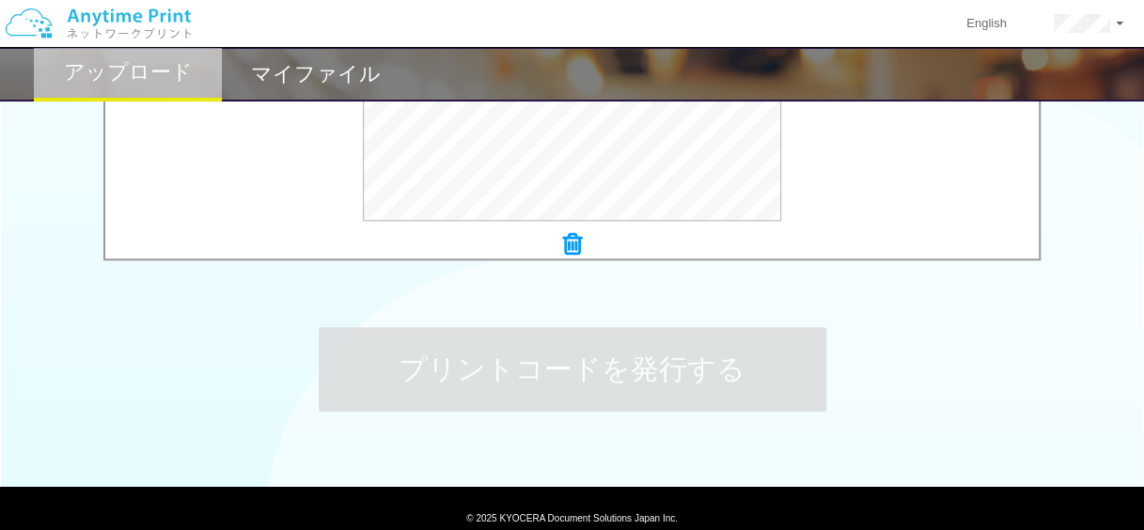
scroll to position [0, 0]
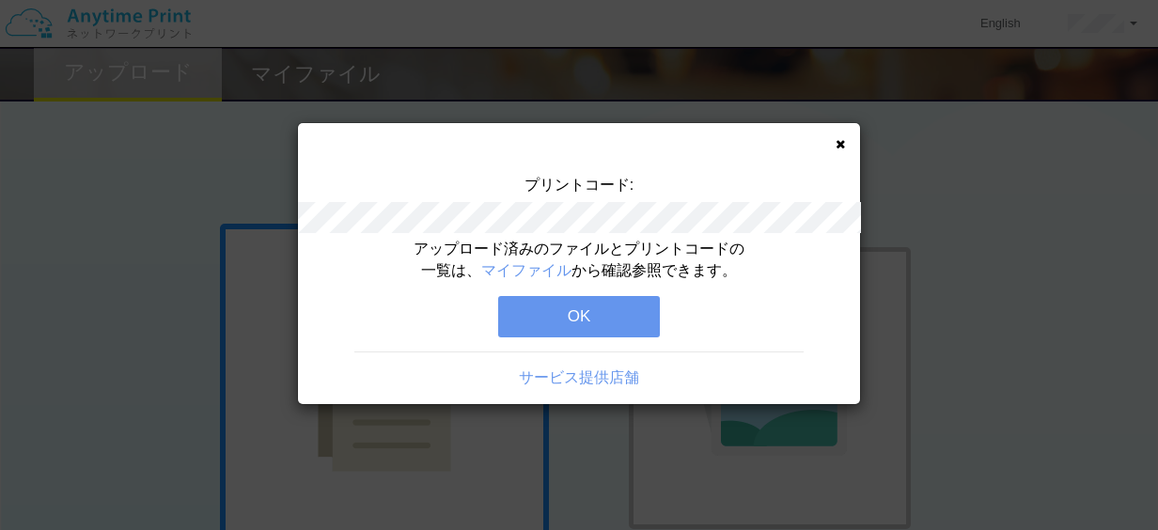
click at [632, 315] on button "OK" at bounding box center [579, 316] width 162 height 41
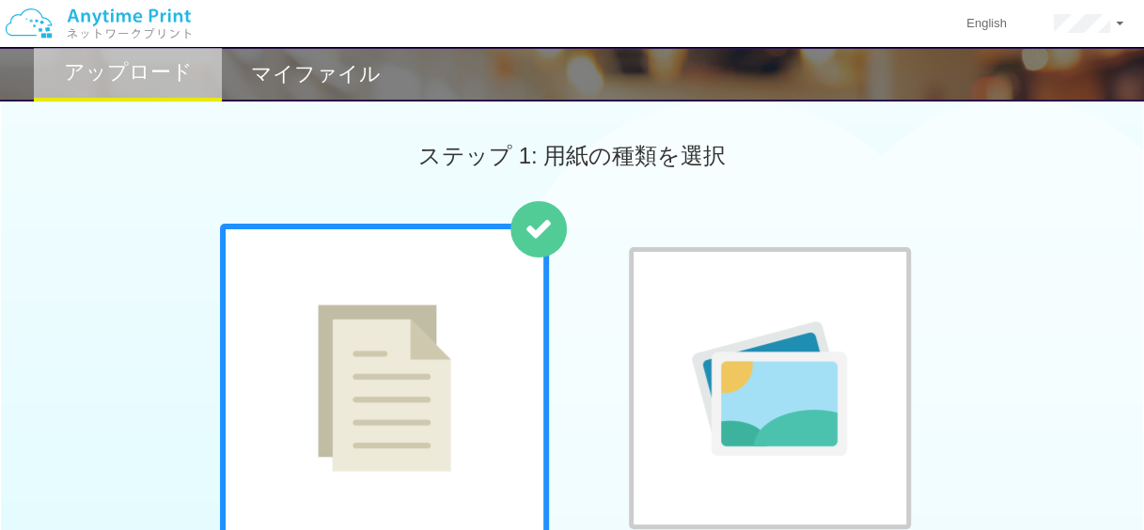
click at [478, 413] on div at bounding box center [384, 388] width 329 height 329
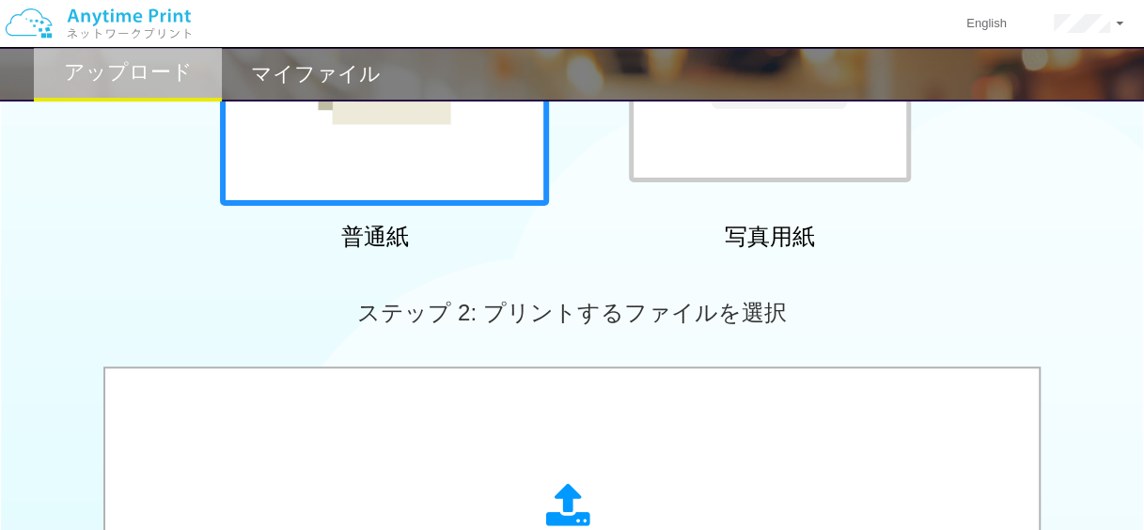
scroll to position [355, 0]
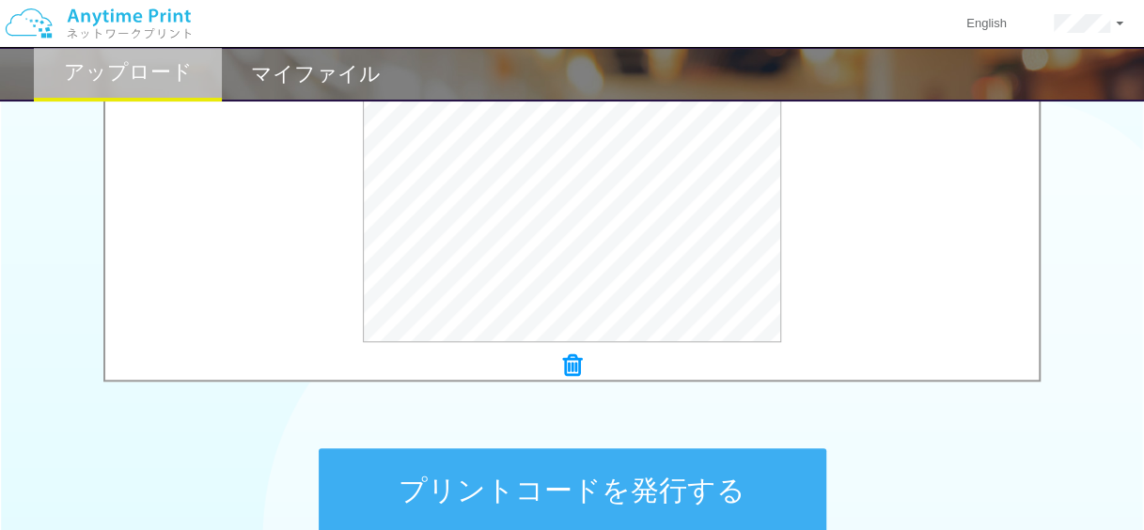
scroll to position [709, 0]
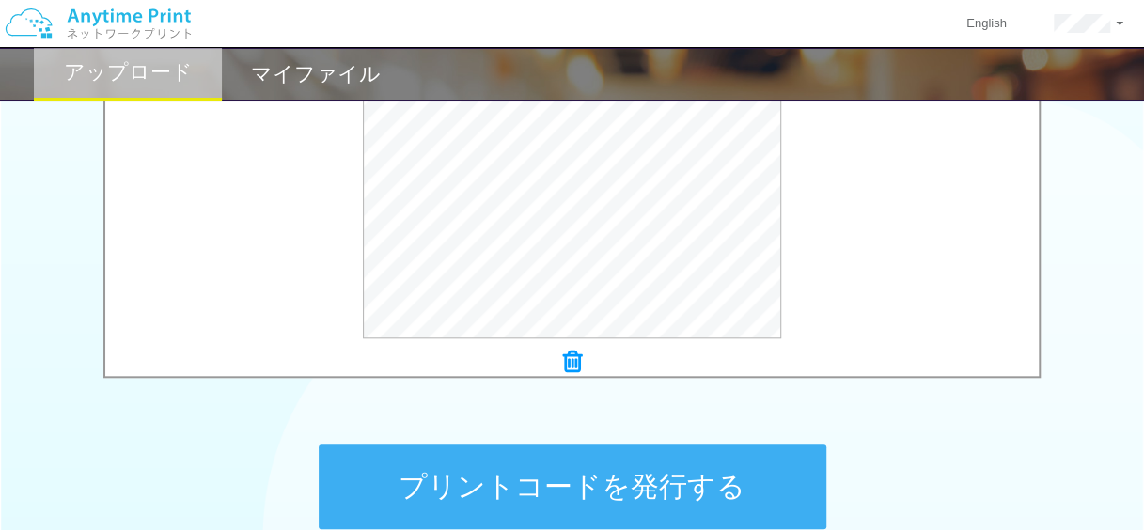
click at [653, 472] on button "プリントコードを発行する" at bounding box center [573, 487] width 508 height 85
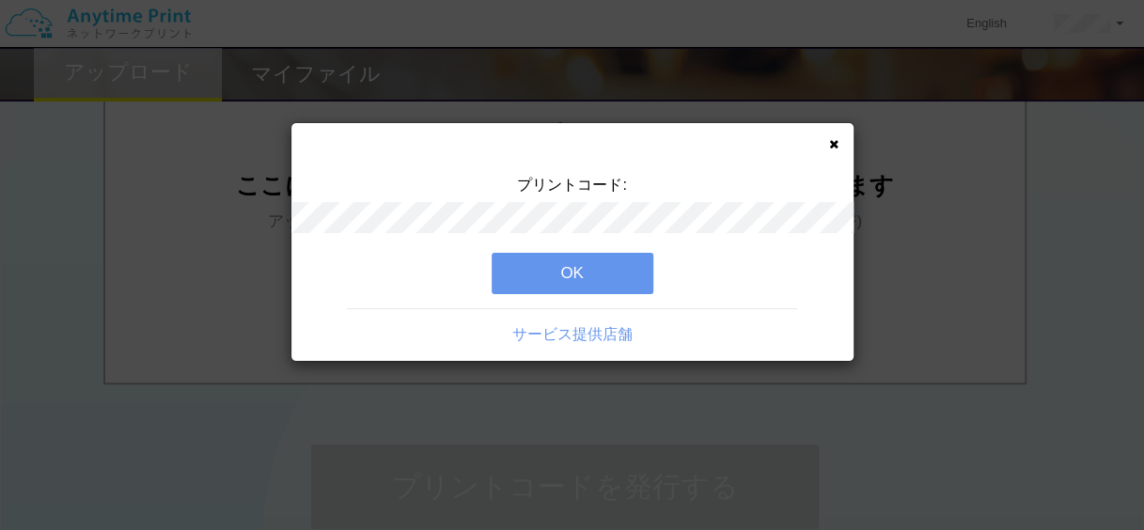
scroll to position [0, 0]
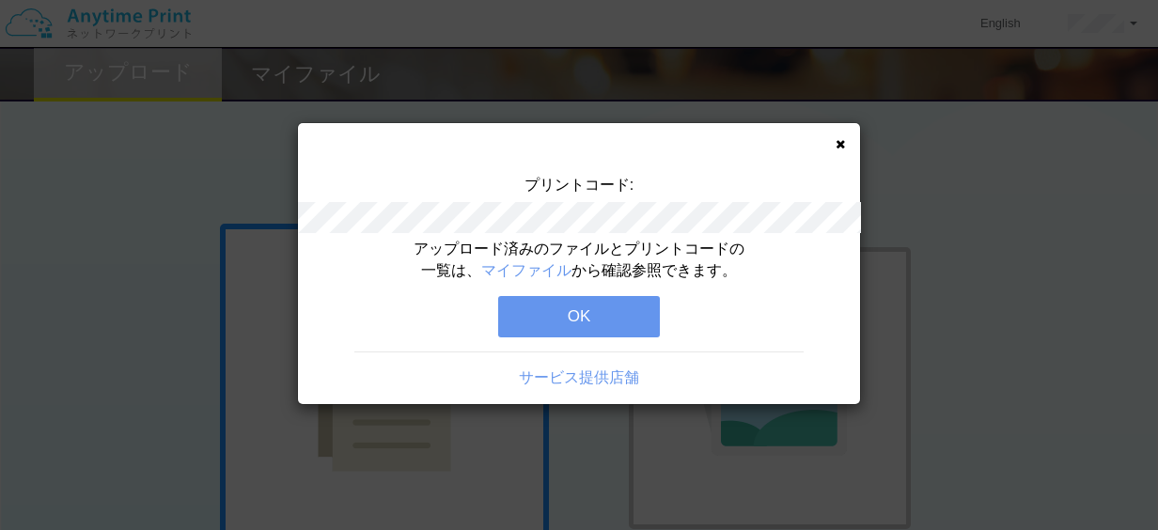
click at [625, 314] on button "OK" at bounding box center [579, 316] width 162 height 41
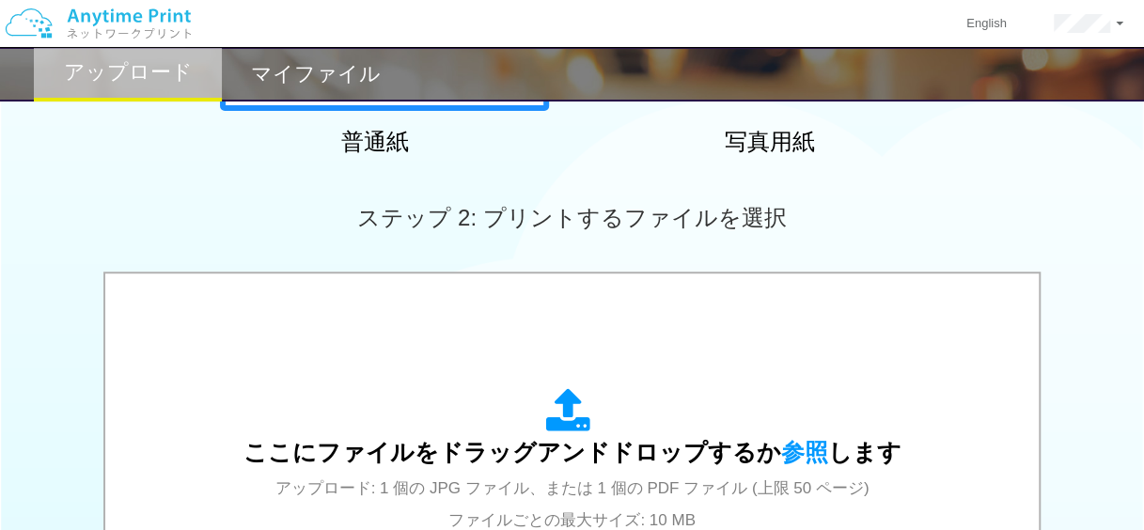
scroll to position [446, 0]
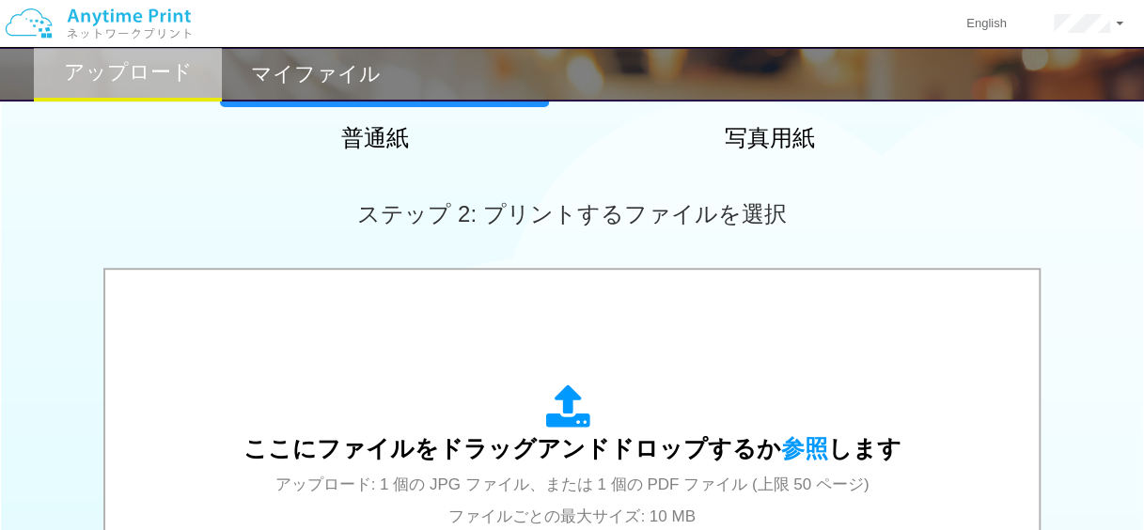
click at [726, 372] on div "ここにファイルをドラッグアンドドロップするか 参照 します アップロード: 1 個の JPG ファイル、または 1 個の PDF ファイル (上限 50 ペー…" at bounding box center [572, 458] width 896 height 338
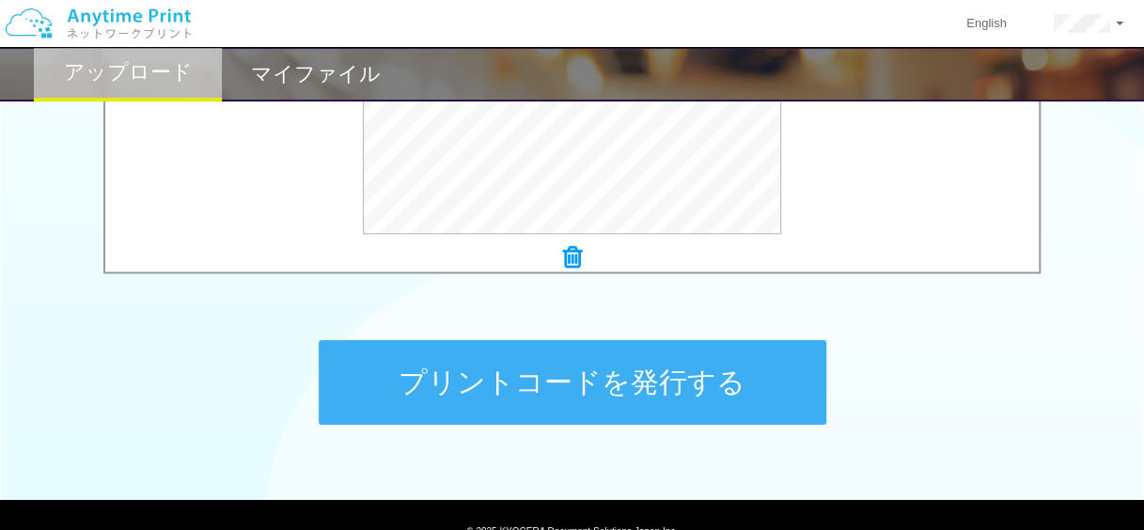
scroll to position [859, 0]
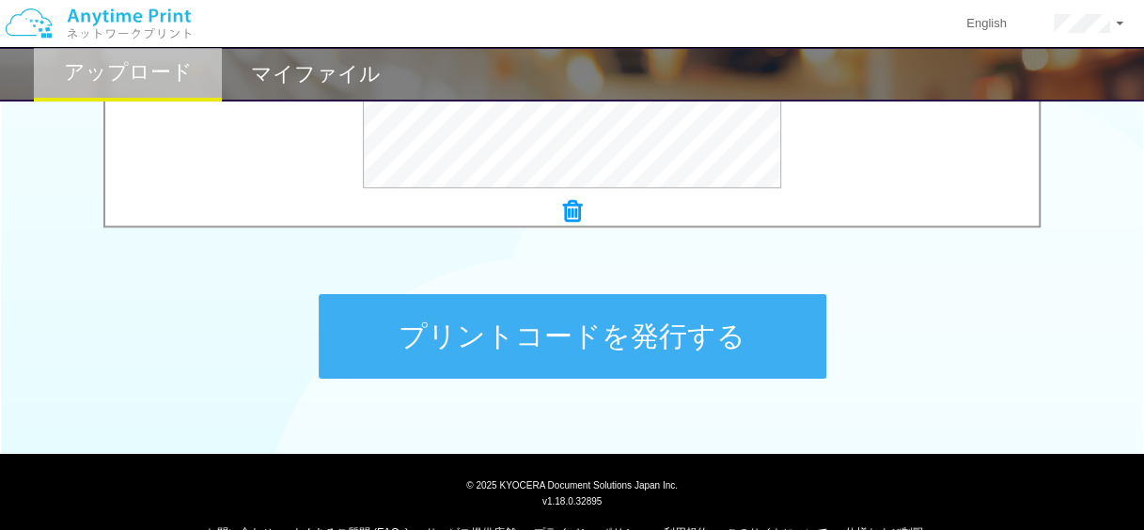
click at [667, 338] on button "プリントコードを発行する" at bounding box center [573, 336] width 508 height 85
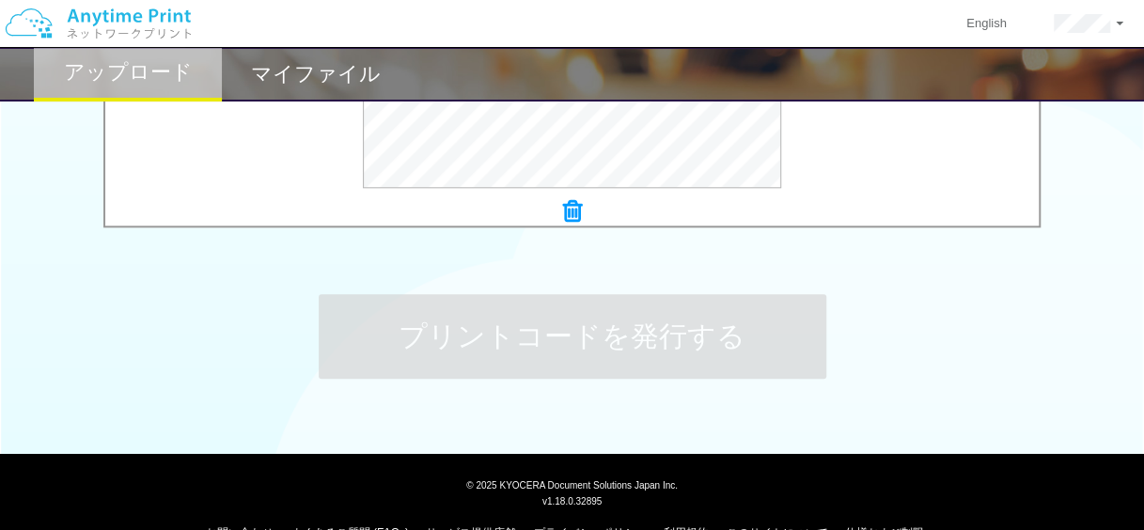
scroll to position [0, 0]
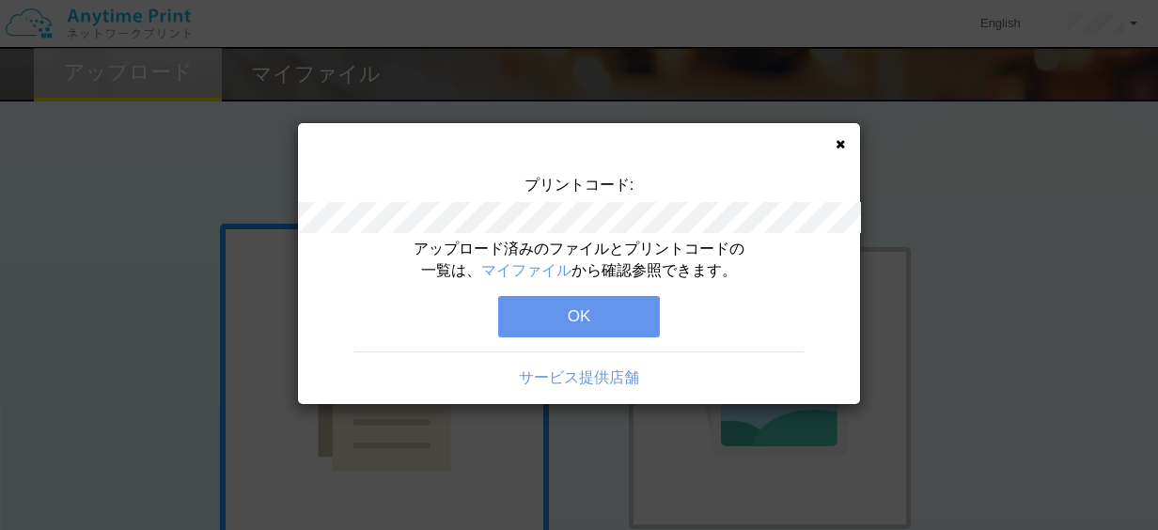
click at [596, 316] on button "OK" at bounding box center [579, 316] width 162 height 41
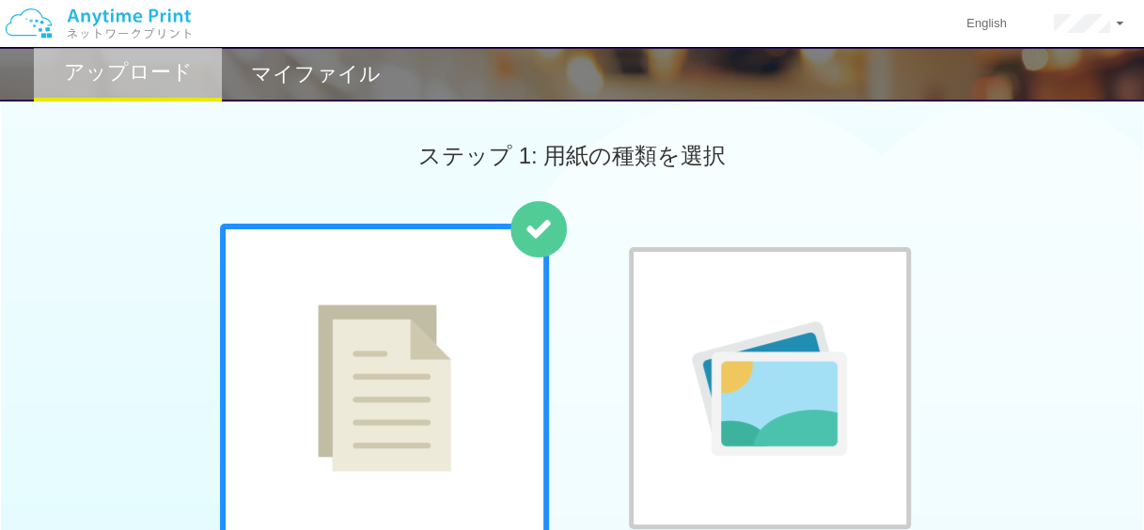
click at [329, 73] on h2 "マイファイル" at bounding box center [316, 74] width 130 height 23
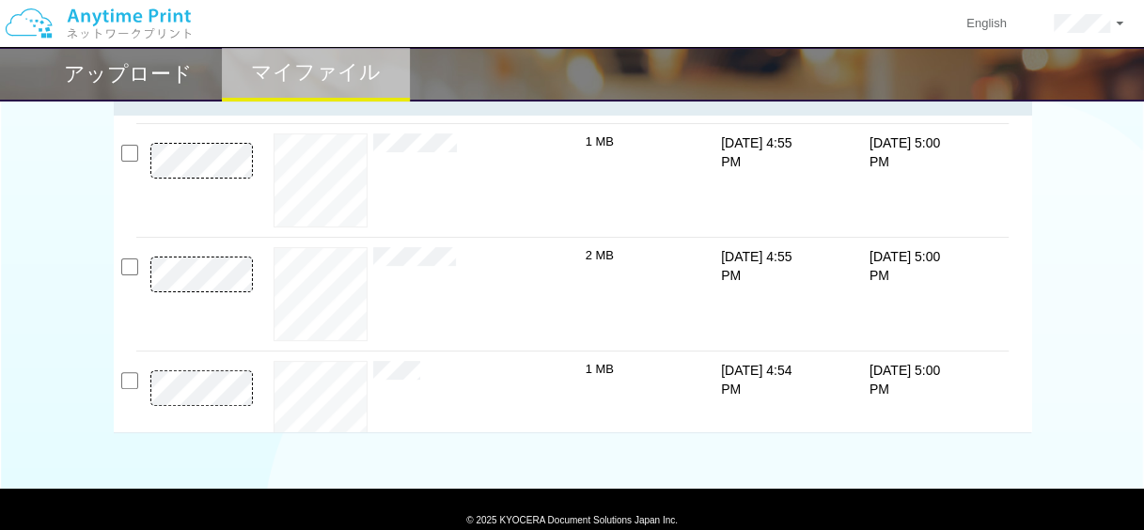
scroll to position [250, 0]
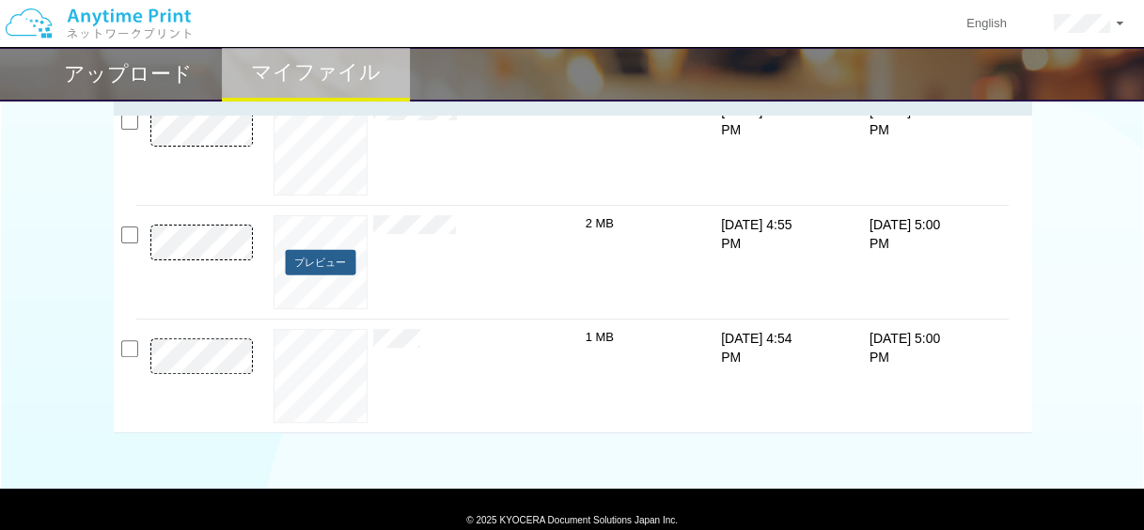
click at [318, 260] on button "プレビュー" at bounding box center [320, 262] width 71 height 25
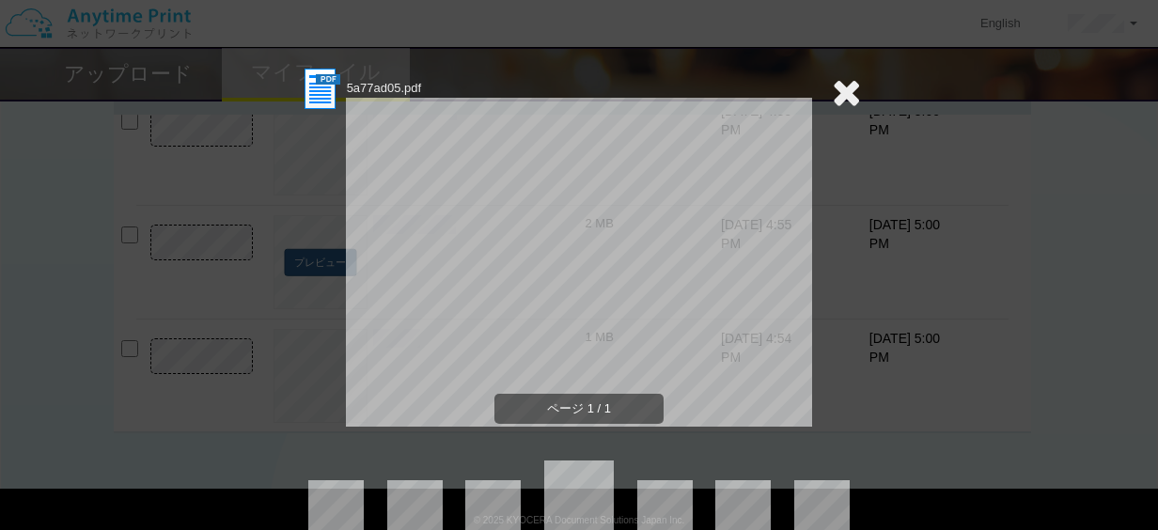
click at [846, 95] on icon at bounding box center [846, 92] width 29 height 38
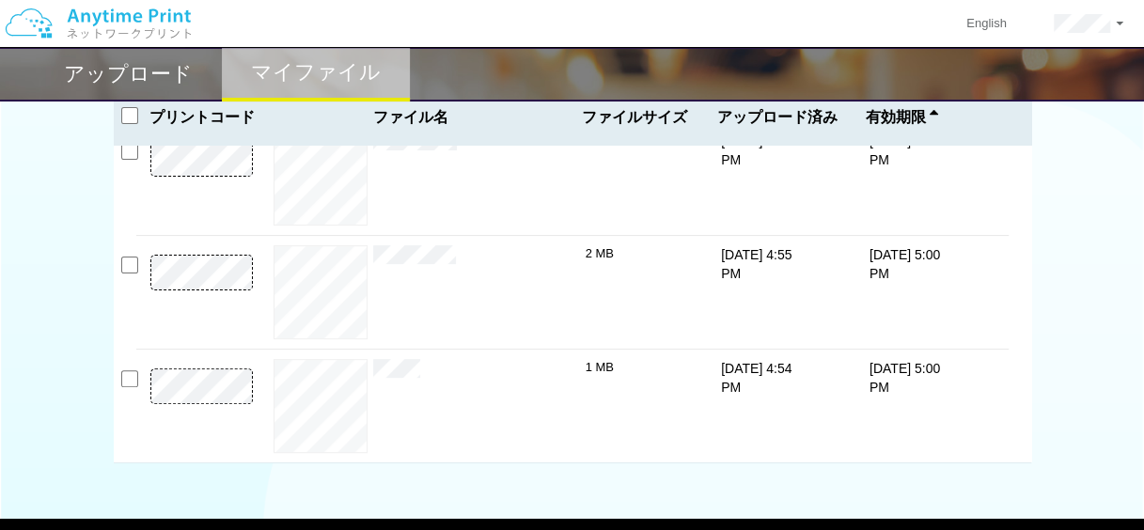
scroll to position [196, 0]
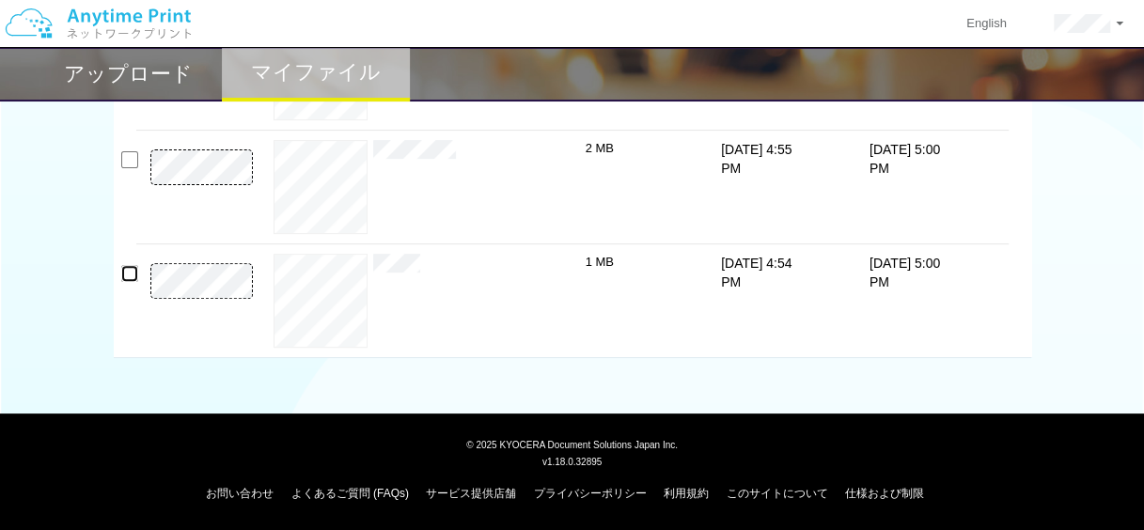
click at [131, 275] on input "checkbox" at bounding box center [129, 273] width 17 height 17
checkbox input "true"
click at [129, 152] on input "checkbox" at bounding box center [129, 159] width 17 height 17
checkbox input "true"
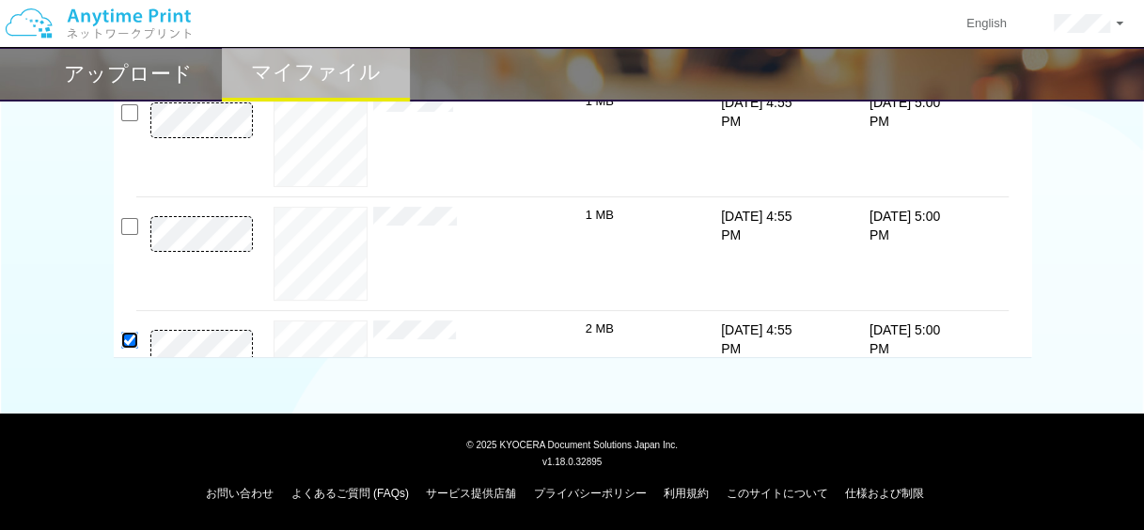
scroll to position [27, 0]
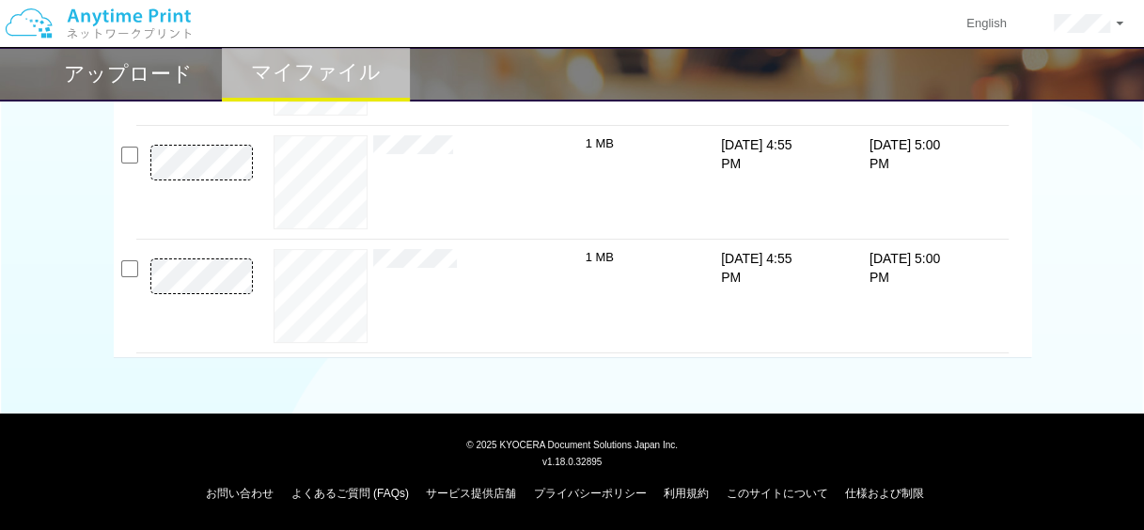
click at [130, 258] on div "プレビュー × bbac3a84.pdf 1 MB 10/2/25 4:55 PM 10/9/25 5:00 PM × 1 MB" at bounding box center [572, 198] width 917 height 318
click at [136, 164] on p at bounding box center [202, 187] width 132 height 85
click at [124, 274] on input "checkbox" at bounding box center [129, 268] width 17 height 17
checkbox input "true"
click at [122, 152] on input "checkbox" at bounding box center [129, 155] width 17 height 17
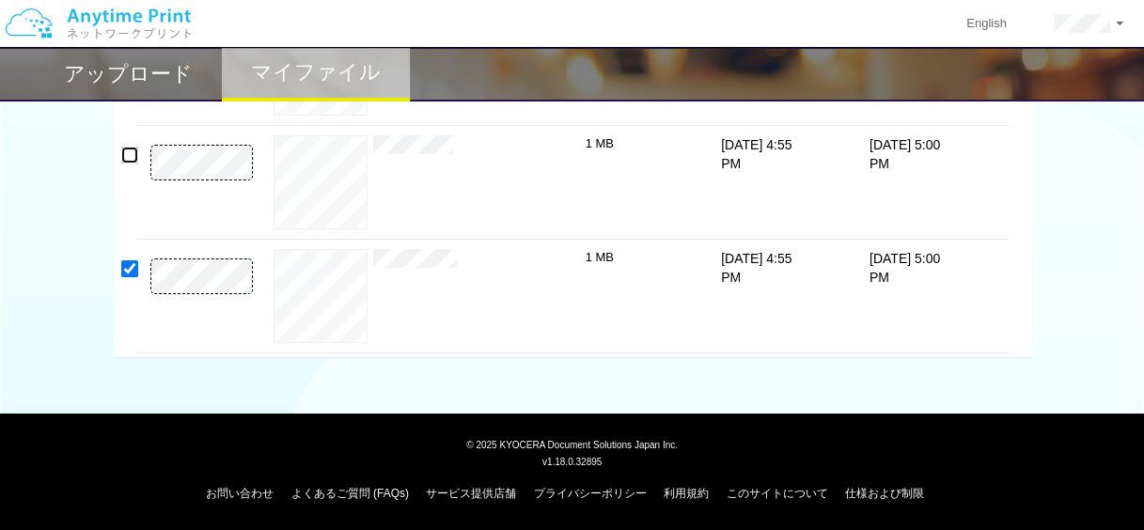
checkbox input "true"
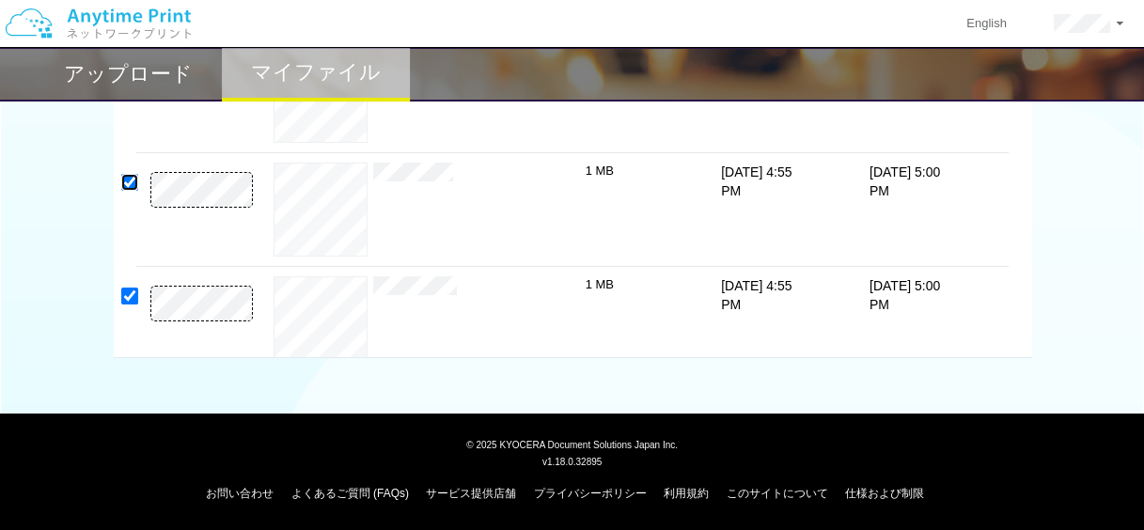
scroll to position [15, 0]
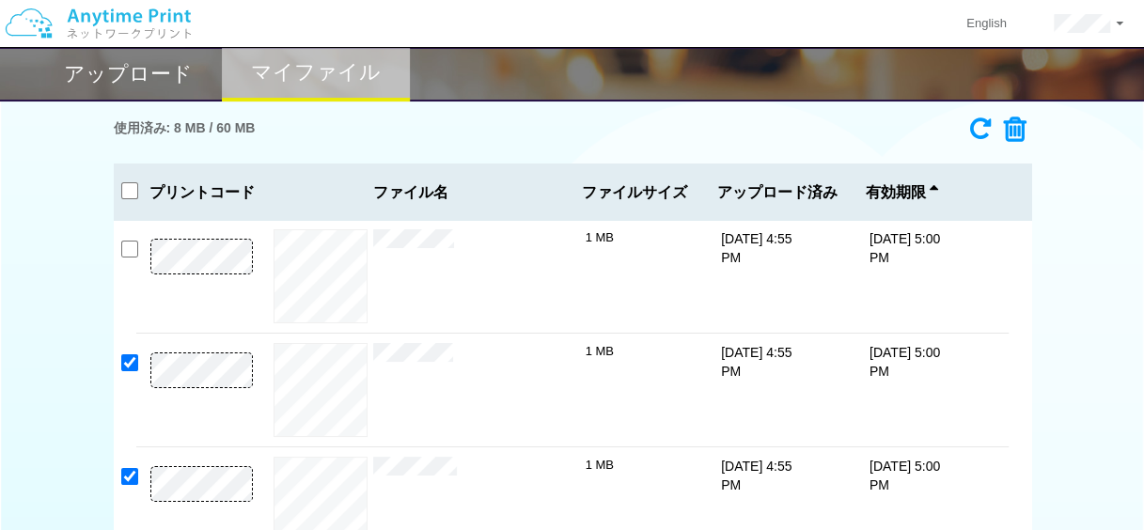
click at [126, 248] on input "checkbox" at bounding box center [129, 249] width 17 height 17
checkbox input "true"
click at [123, 194] on input "checkbox" at bounding box center [129, 190] width 17 height 17
checkbox input "true"
click at [321, 152] on div "使用済み: 8 MB / 60 MB 2997-2729 有効期限 10/9/25 5:00 PM bbac3a84.pdf 1 MB 1768-5044 有…" at bounding box center [572, 323] width 917 height 431
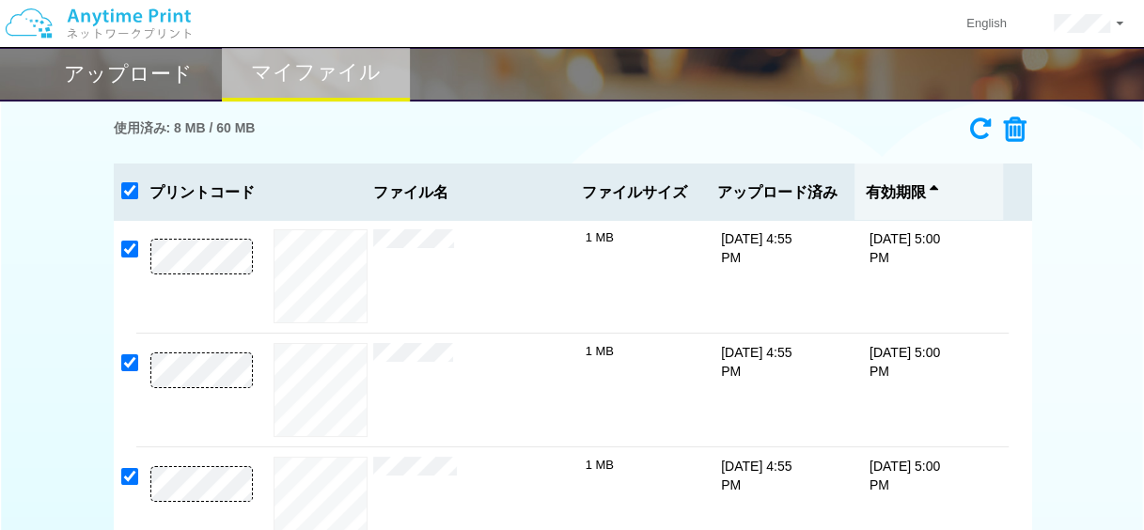
click at [934, 185] on icon at bounding box center [934, 192] width 8 height 17
click at [938, 193] on div "有効期限" at bounding box center [928, 192] width 149 height 56
click at [746, 146] on div "使用済み: 8 MB / 60 MB" at bounding box center [572, 129] width 917 height 42
click at [610, 239] on span "1 MB" at bounding box center [600, 237] width 28 height 14
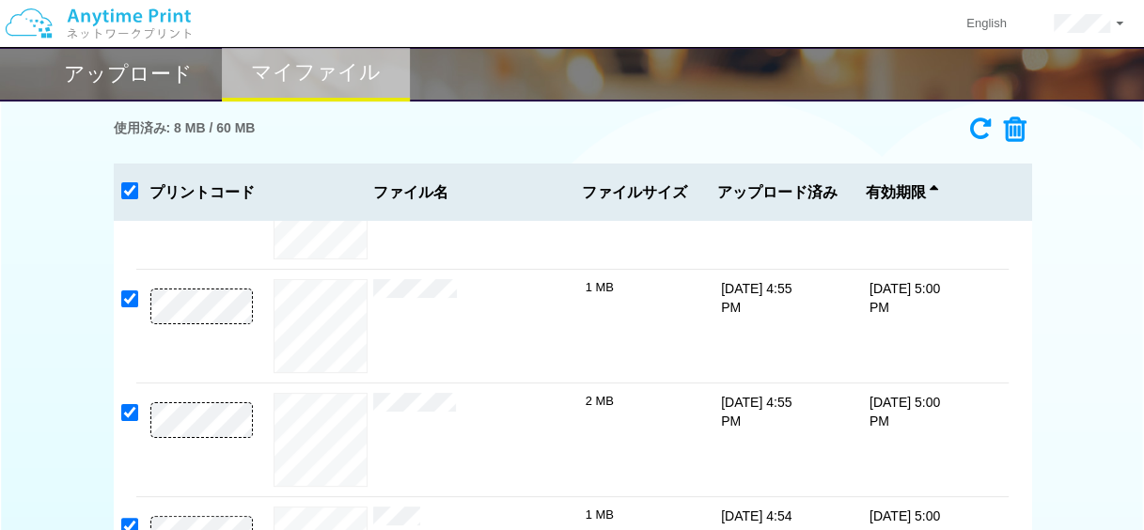
scroll to position [250, 0]
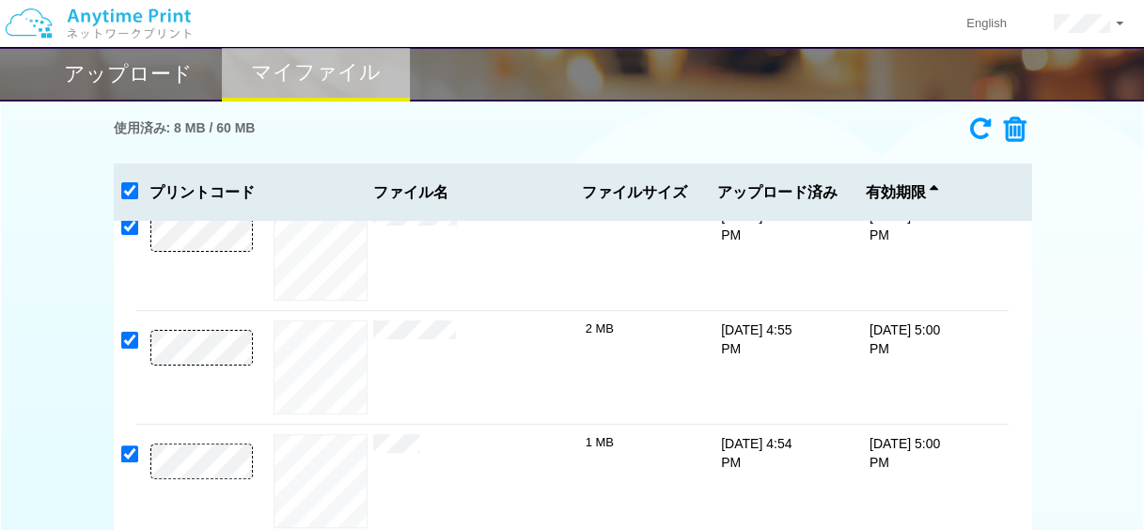
click at [560, 153] on div "使用済み: 8 MB / 60 MB 2997-2729 有効期限 10/9/25 5:00 PM bbac3a84.pdf 1 MB 1768-5044 有…" at bounding box center [572, 323] width 917 height 431
click at [517, 132] on div "使用済み: 8 MB / 60 MB" at bounding box center [572, 129] width 917 height 42
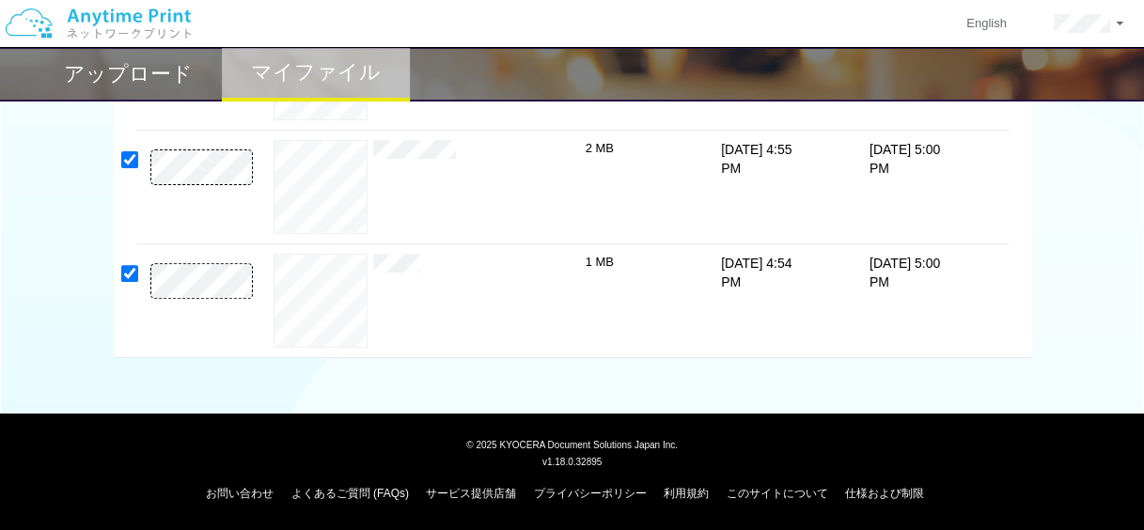
scroll to position [51, 0]
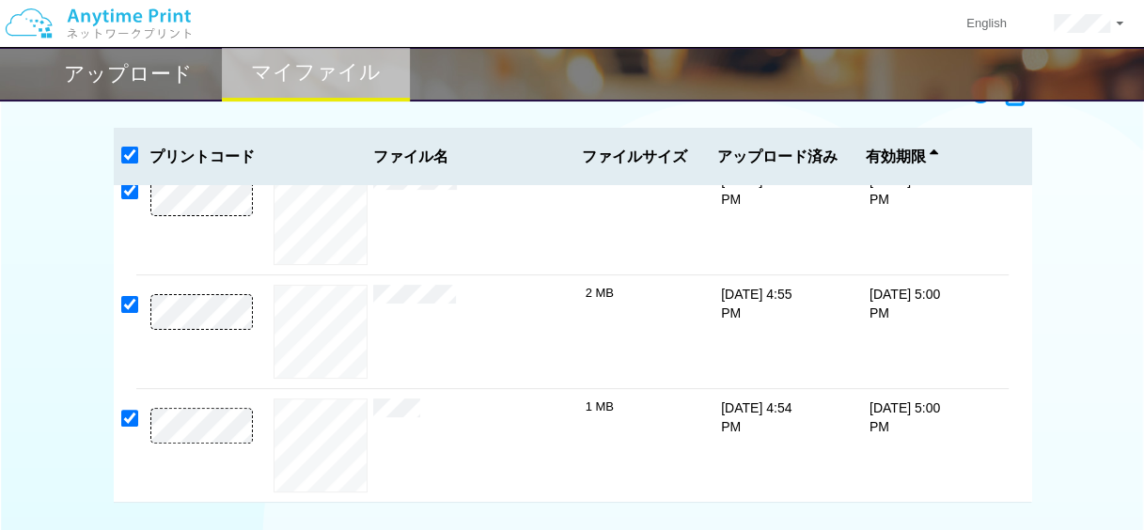
click at [154, 83] on h2 "アップロード" at bounding box center [128, 74] width 129 height 23
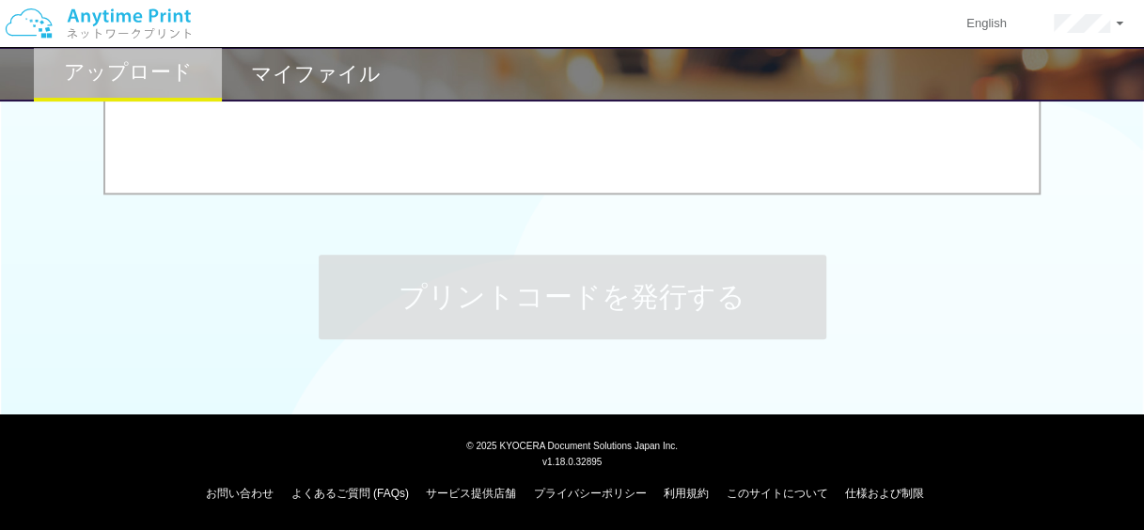
click at [292, 71] on h2 "マイファイル" at bounding box center [316, 74] width 130 height 23
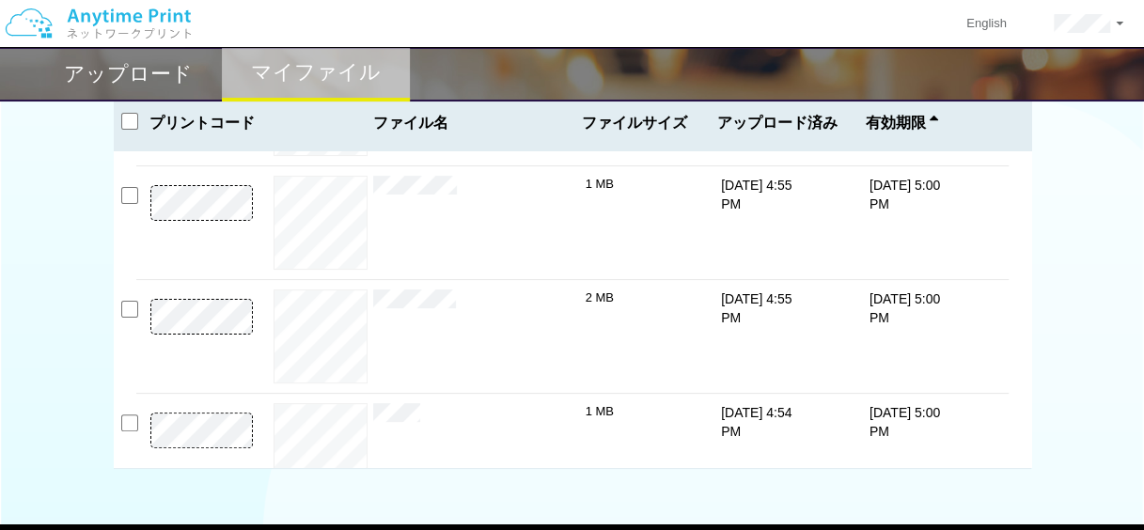
scroll to position [250, 0]
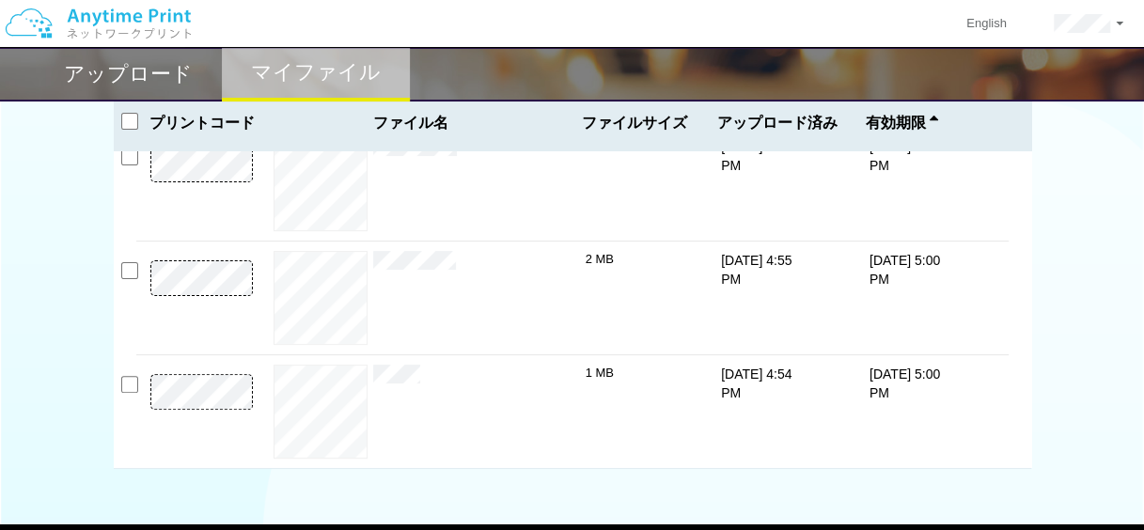
click at [1040, 302] on div "使用済み: 8 MB / 60 MB 2997-2729 有効期限 10/9/25 5:00 PM bbac3a84.pdf 1 MB 1768-5044 ×" at bounding box center [572, 254] width 1144 height 431
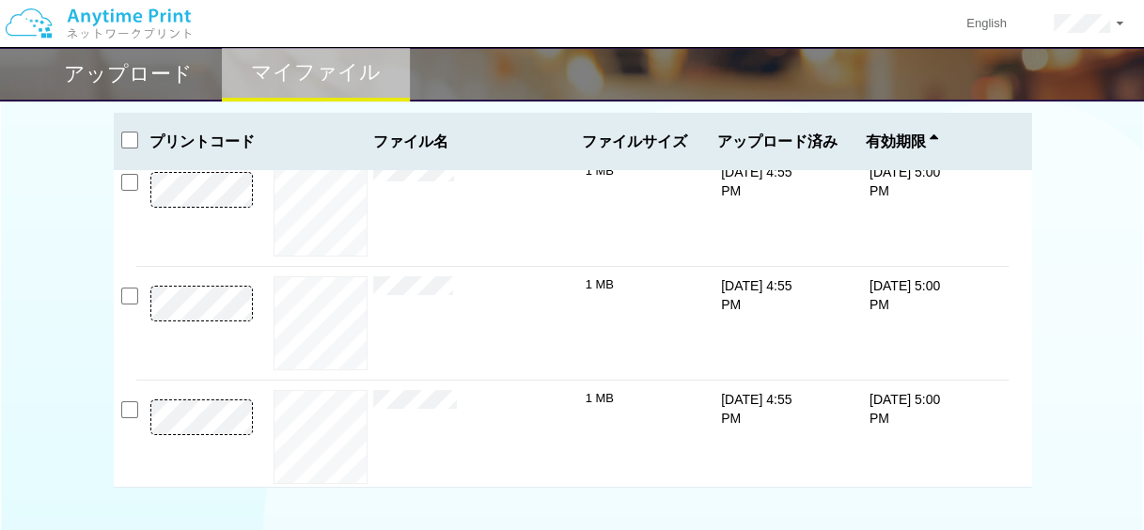
scroll to position [0, 0]
